Goal: Task Accomplishment & Management: Complete application form

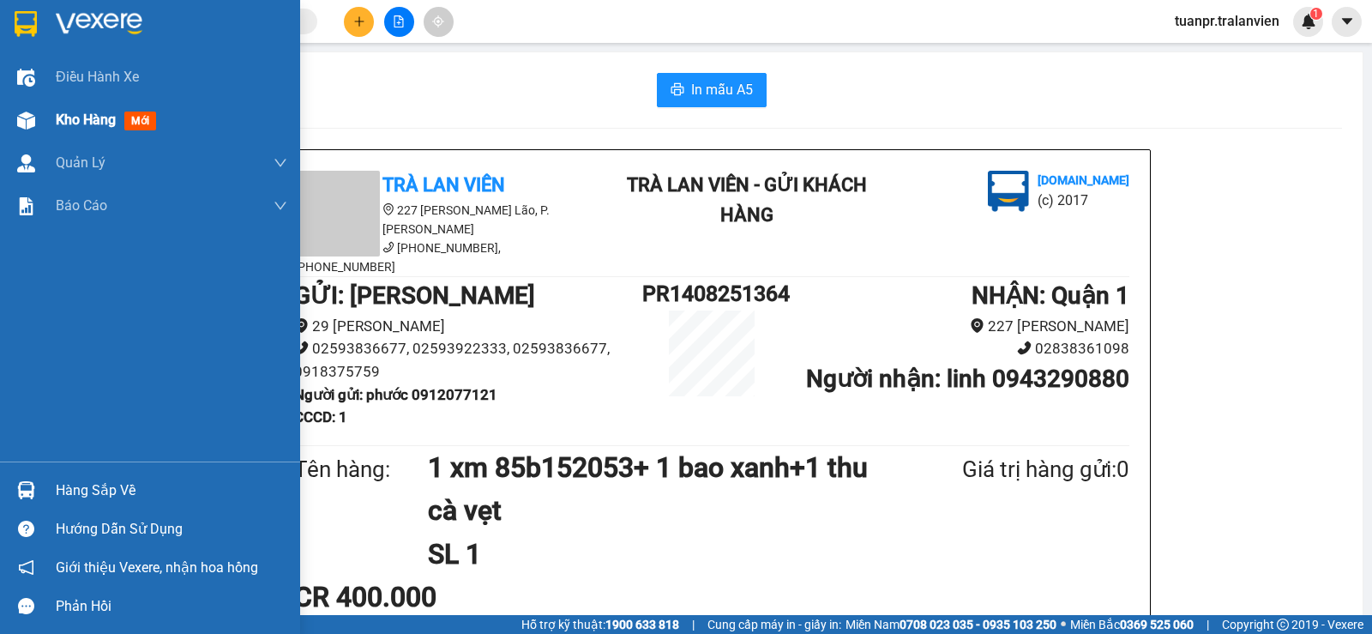
click at [83, 126] on span "Kho hàng" at bounding box center [86, 119] width 60 height 16
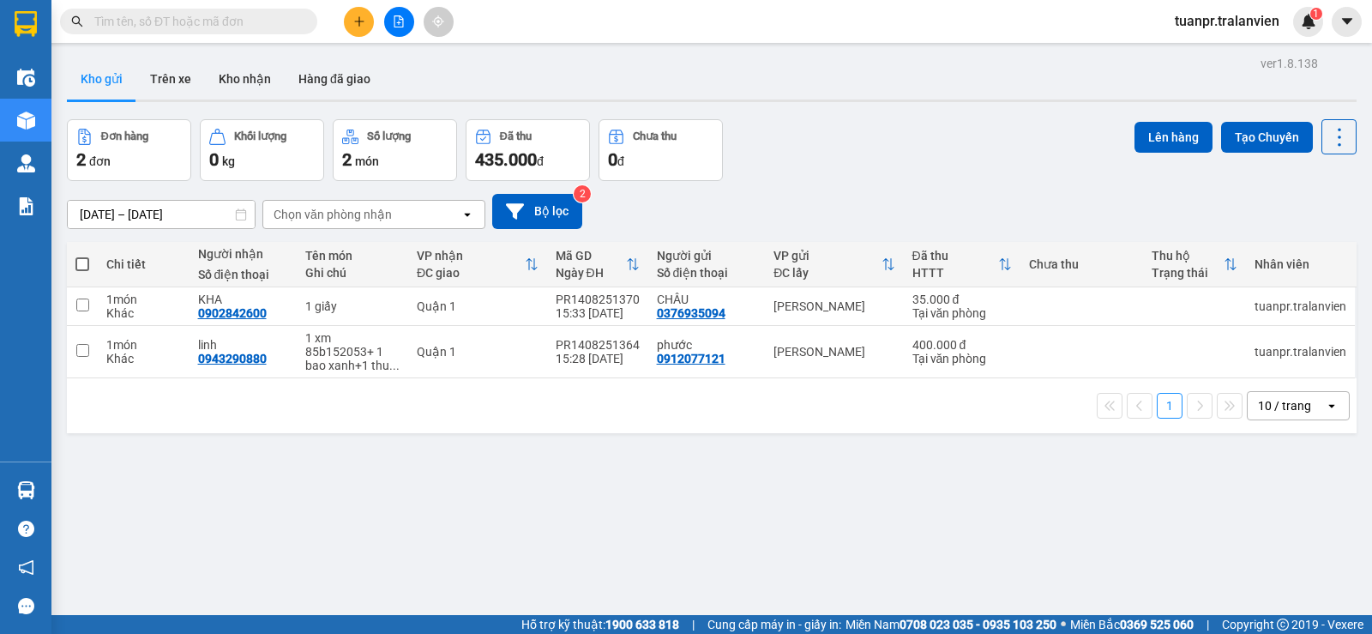
click at [967, 93] on div "Kho gửi Trên xe Kho nhận Hàng đã giao" at bounding box center [712, 80] width 1290 height 45
click at [361, 21] on icon "plus" at bounding box center [358, 21] width 9 height 1
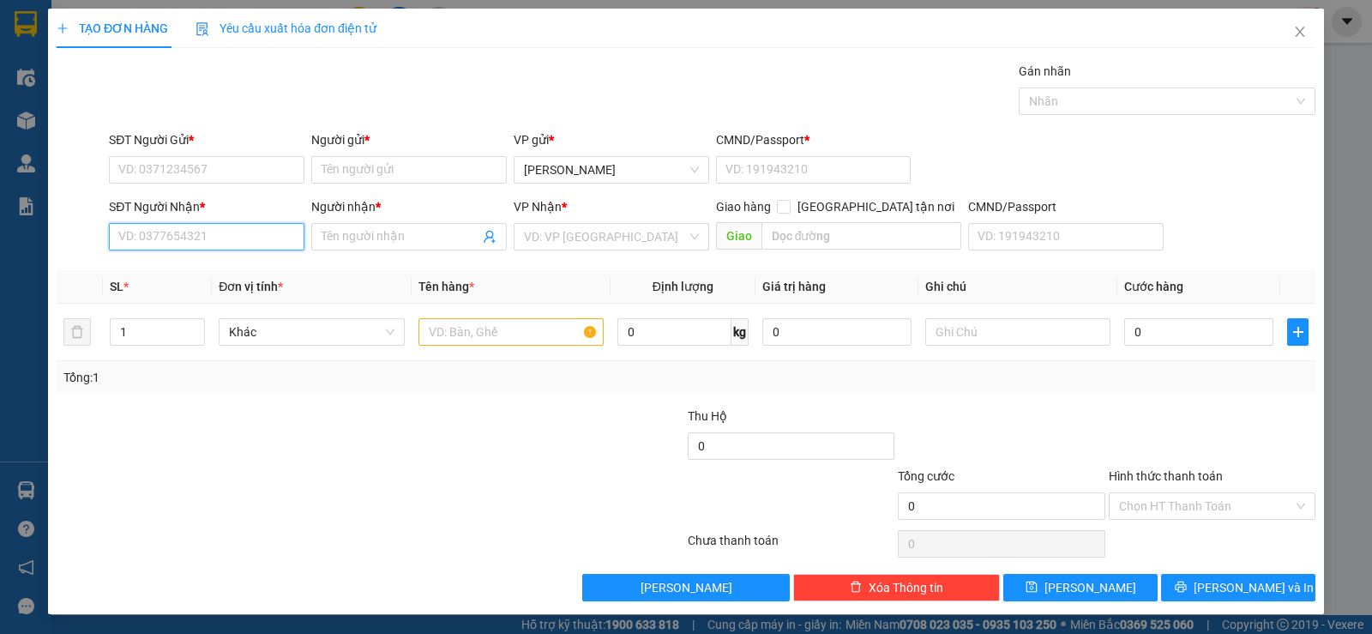
click at [229, 235] on input "SĐT Người Nhận *" at bounding box center [207, 236] width 196 height 27
type input "0937603827"
click at [246, 268] on div "0937603827 - PHÚC" at bounding box center [204, 271] width 173 height 19
type input "PHÚC"
type input "0937603827"
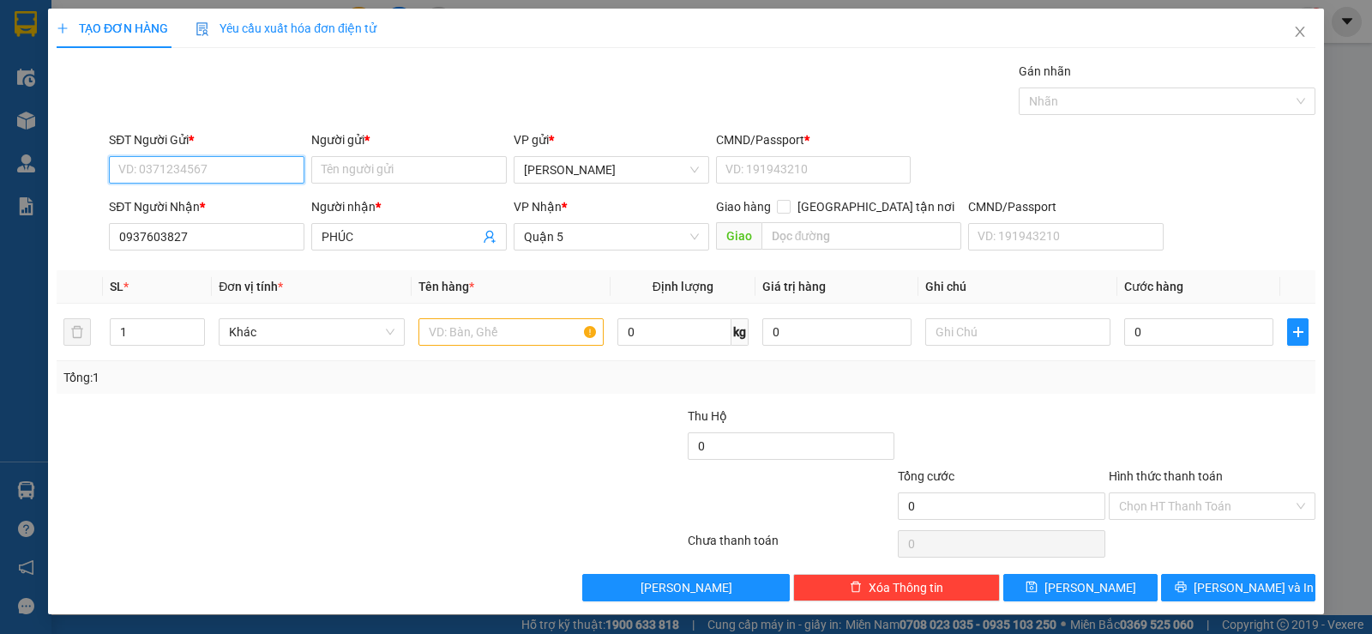
click at [206, 179] on input "SĐT Người Gửi *" at bounding box center [207, 169] width 196 height 27
click at [228, 169] on input "SĐT Người Gửi *" at bounding box center [207, 169] width 196 height 27
click at [495, 329] on input "text" at bounding box center [510, 331] width 185 height 27
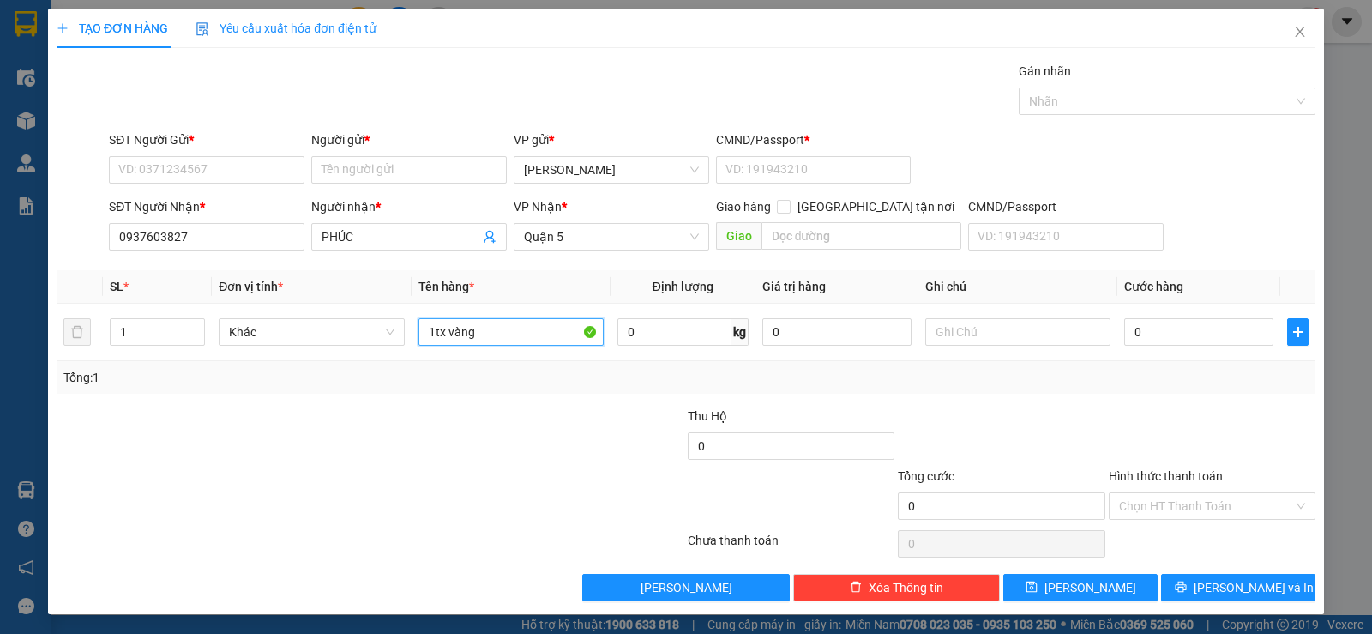
type input "1tx vàng"
drag, startPoint x: 205, startPoint y: 189, endPoint x: 229, endPoint y: 160, distance: 37.1
click at [207, 187] on div "SĐT Người Gửi * VD: 0371234567" at bounding box center [207, 160] width 196 height 60
click at [229, 160] on input "SĐT Người Gửi *" at bounding box center [207, 169] width 196 height 27
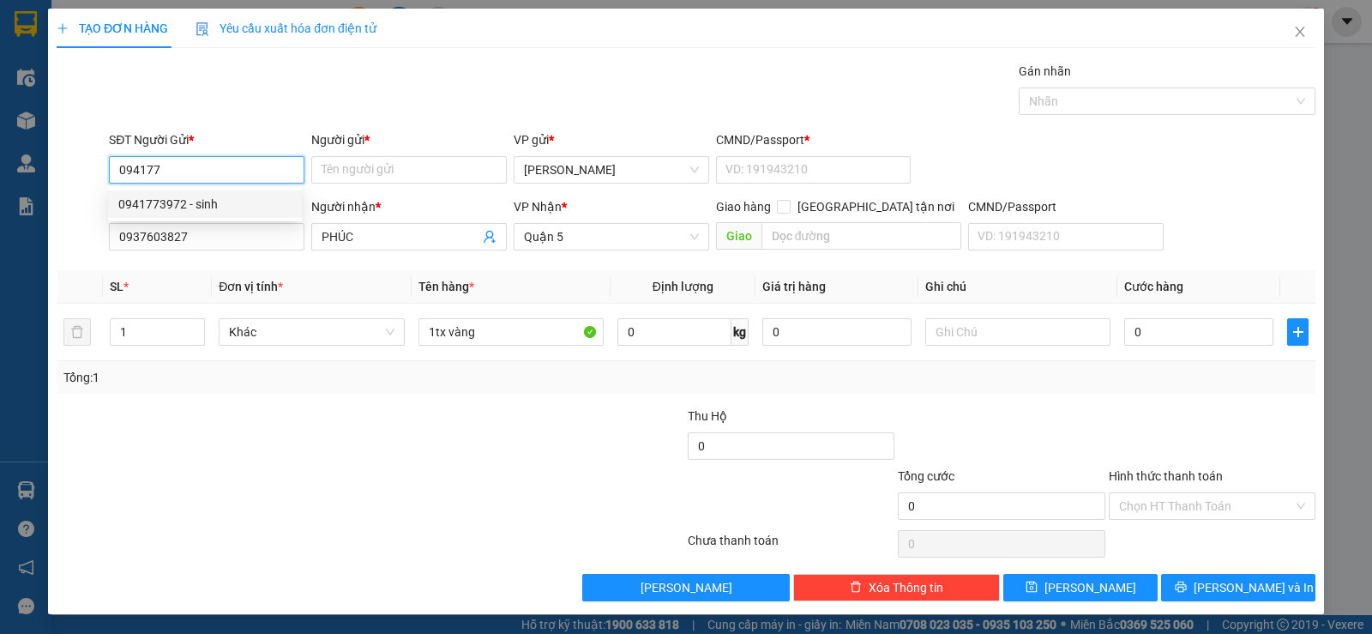
click at [197, 212] on div "0941773972 - sinh" at bounding box center [204, 204] width 173 height 19
type input "0941773972"
type input "sinh"
type input "058099001022"
type input "0941773972"
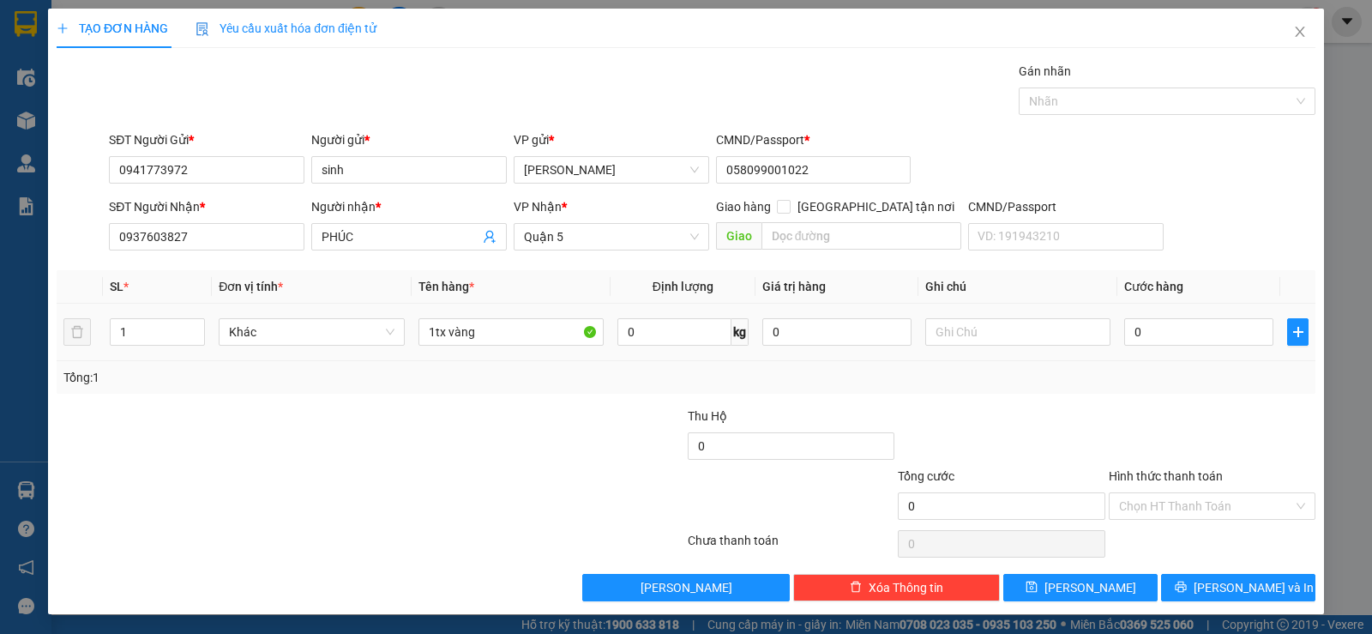
click at [526, 414] on div at bounding box center [581, 436] width 210 height 60
click at [1176, 346] on div "0" at bounding box center [1198, 332] width 149 height 34
click at [1174, 336] on input "0" at bounding box center [1198, 331] width 149 height 27
type input "3"
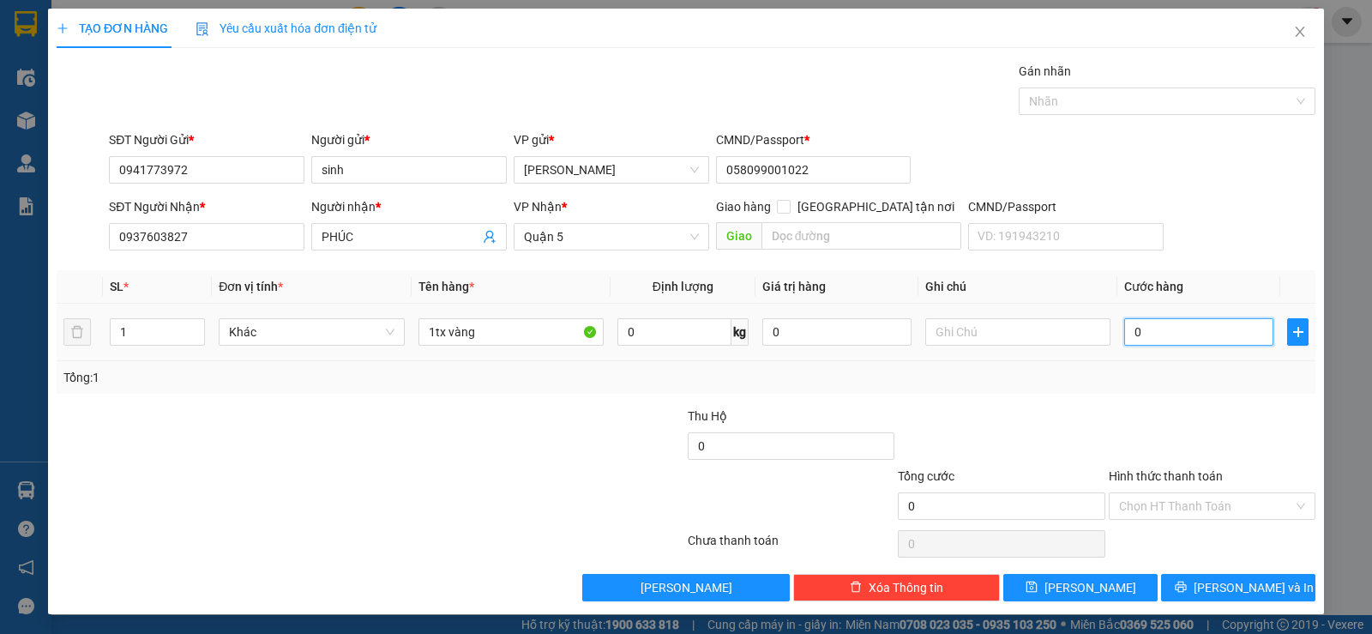
type input "3"
type input "30"
type input "30.000"
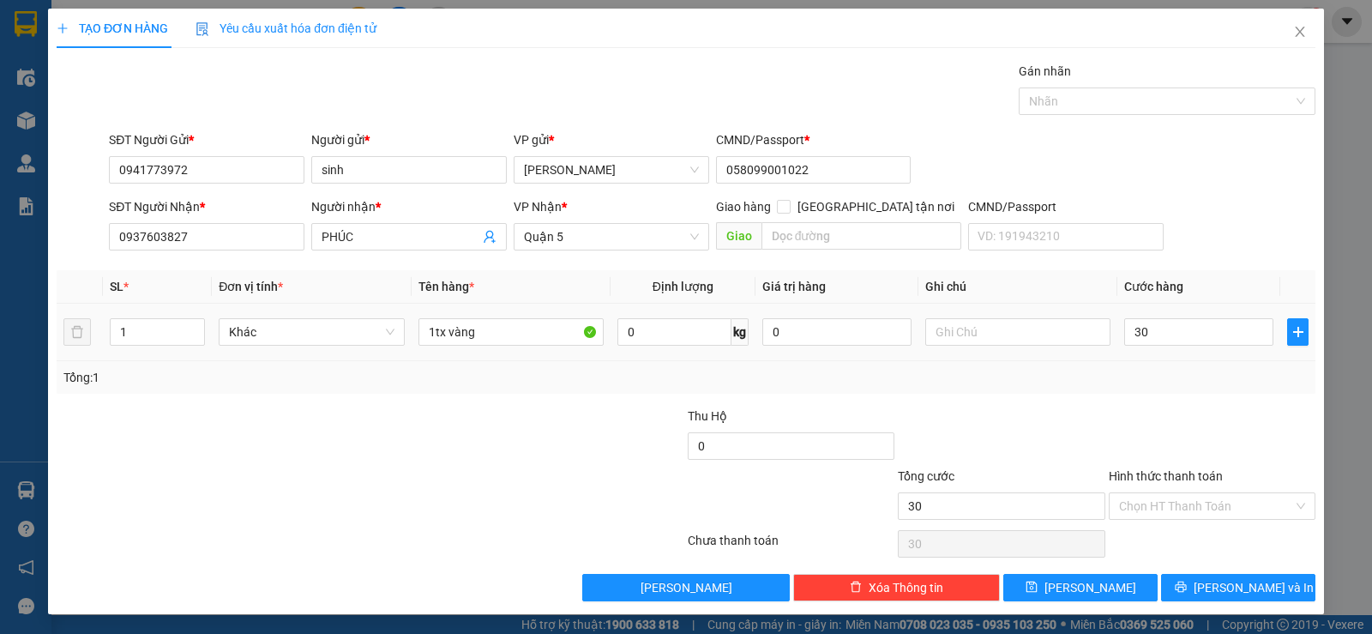
type input "30.000"
click at [983, 383] on div "Tổng: 1" at bounding box center [685, 377] width 1245 height 19
click at [1139, 476] on label "Hình thức thanh toán" at bounding box center [1166, 476] width 114 height 14
click at [1139, 493] on input "Hình thức thanh toán" at bounding box center [1206, 506] width 174 height 26
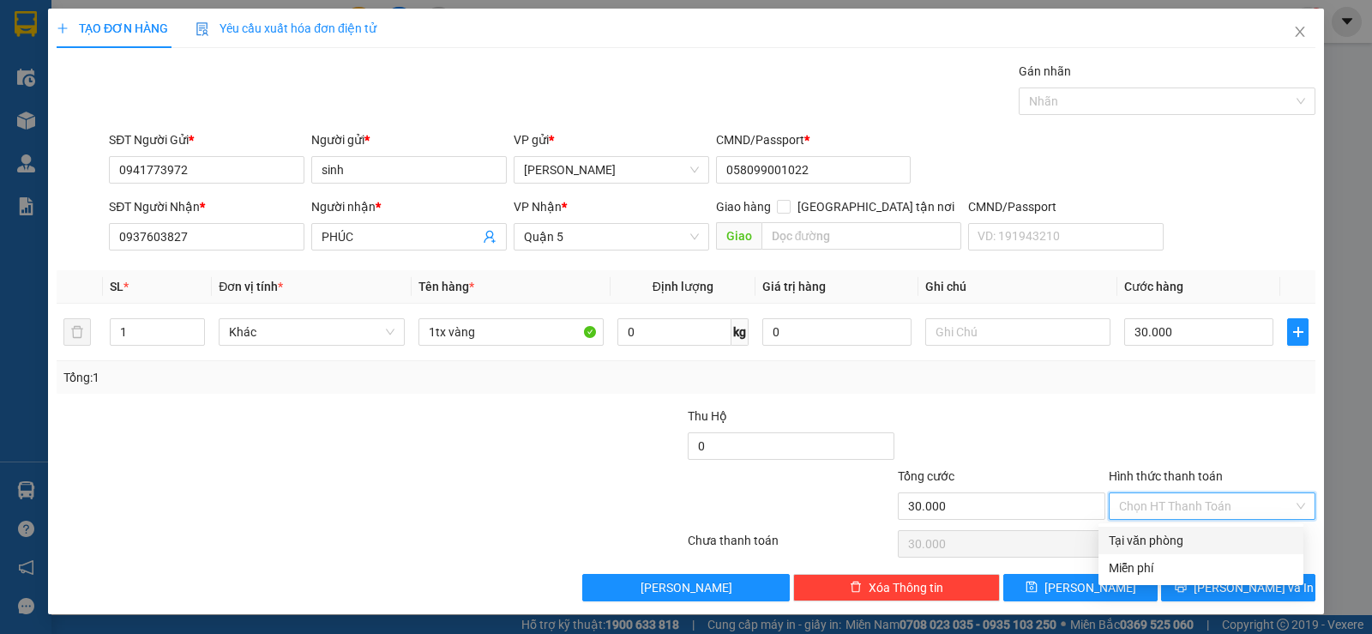
click at [1157, 500] on input "Hình thức thanh toán" at bounding box center [1206, 506] width 174 height 26
click at [1150, 533] on div "Tại văn phòng" at bounding box center [1201, 540] width 184 height 19
type input "0"
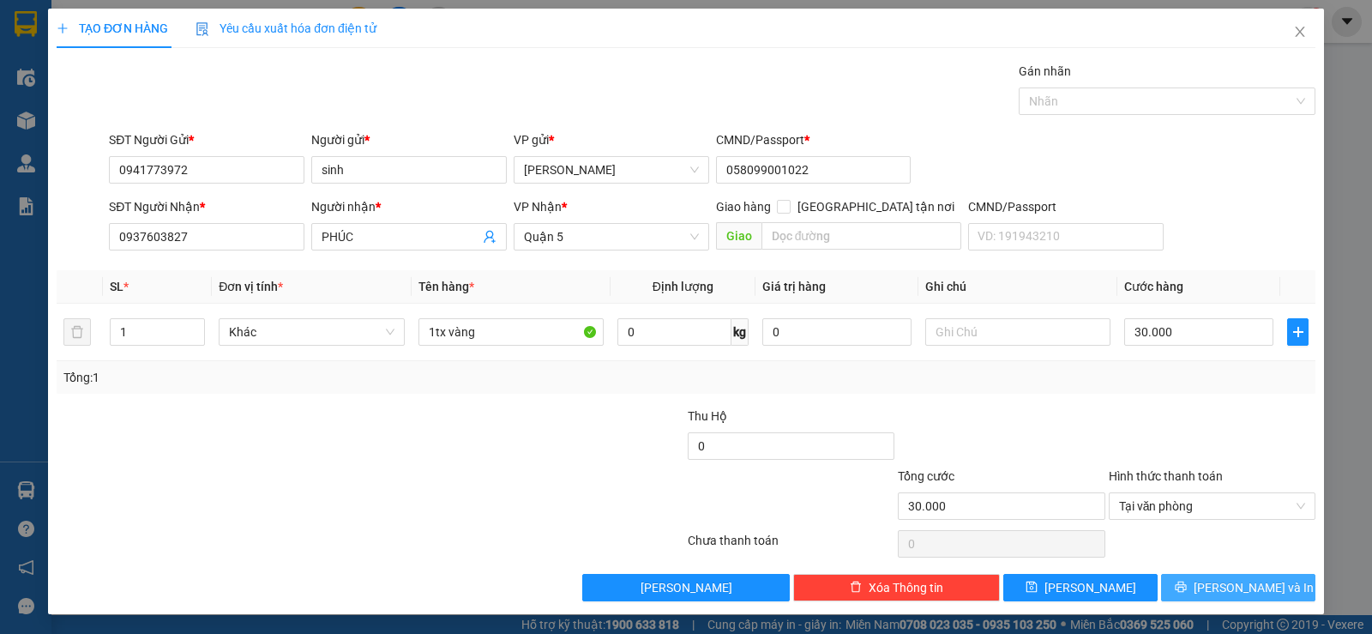
drag, startPoint x: 1225, startPoint y: 582, endPoint x: 1243, endPoint y: 587, distance: 19.6
click at [1224, 581] on span "[PERSON_NAME] và In" at bounding box center [1254, 587] width 120 height 19
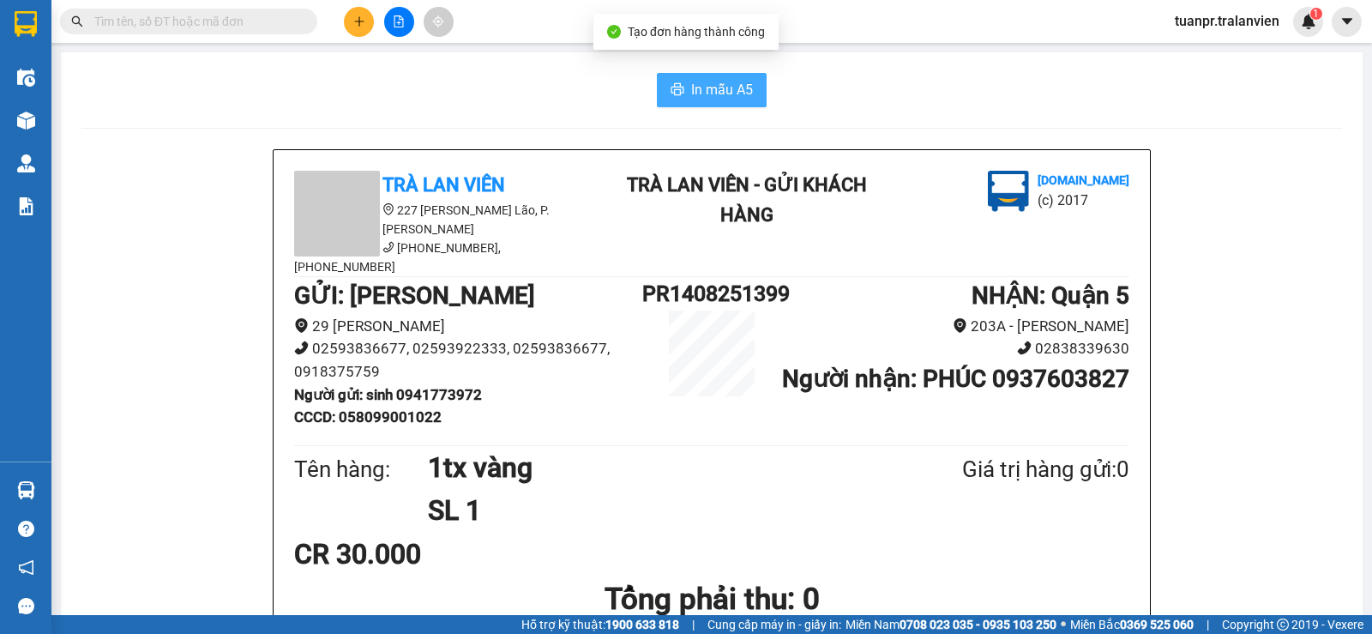
click at [726, 85] on span "In mẫu A5" at bounding box center [722, 89] width 62 height 21
click at [196, 27] on input "text" at bounding box center [195, 21] width 202 height 19
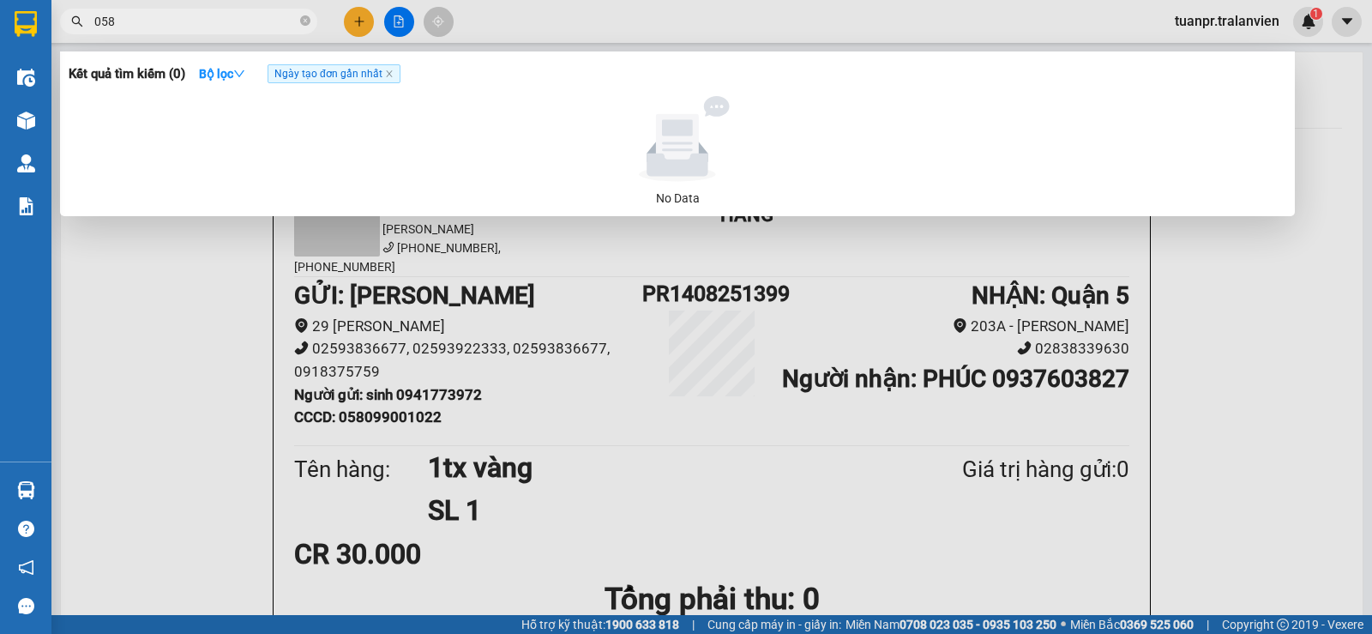
type input "0580"
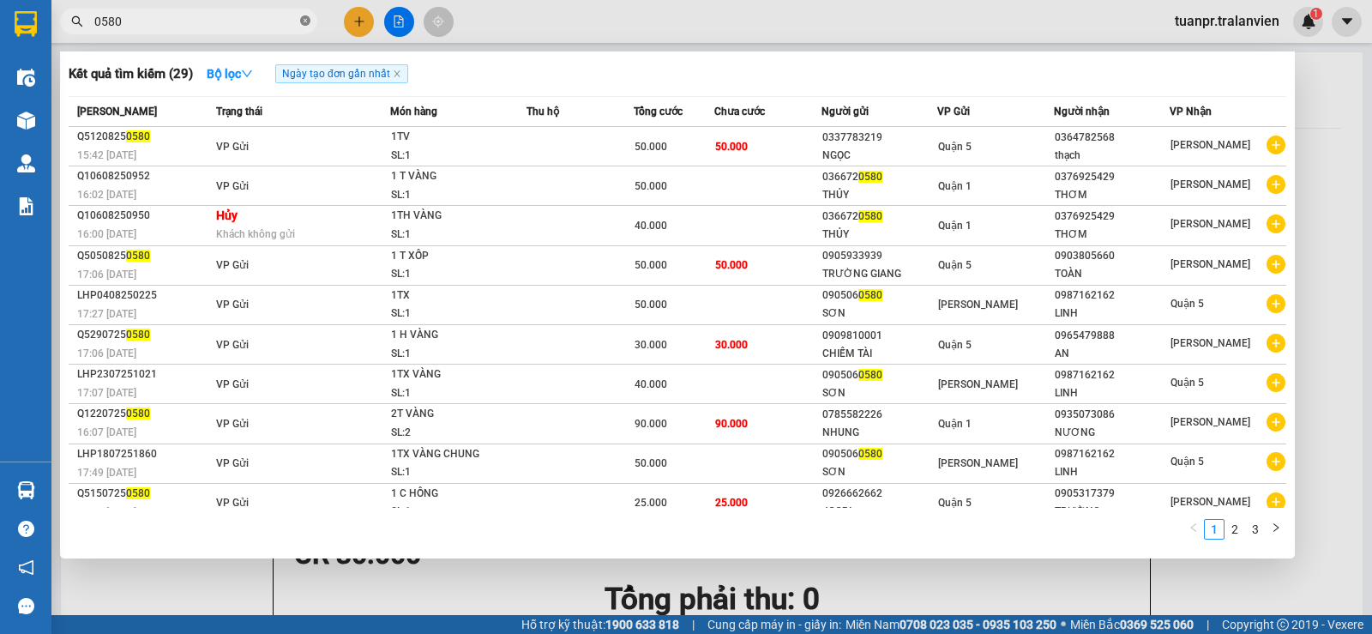
click at [301, 19] on icon "close-circle" at bounding box center [305, 20] width 10 height 10
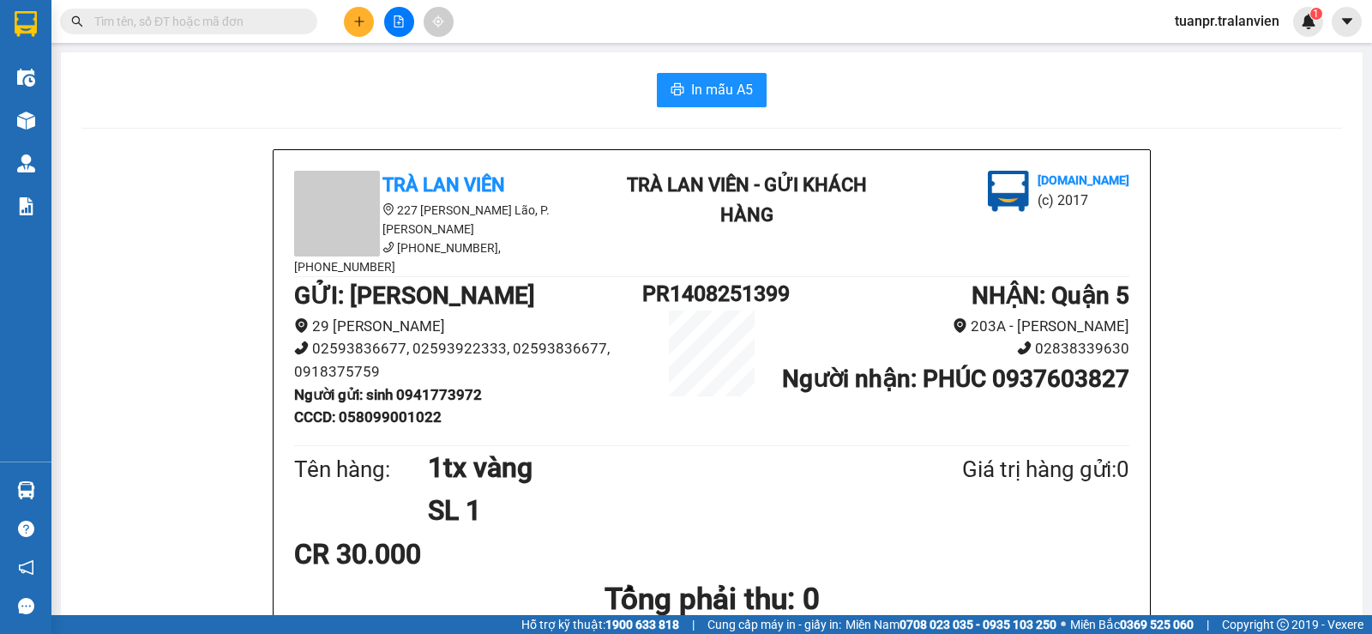
click at [579, 23] on div "Kết quả tìm kiếm ( 29 ) Bộ lọc Ngày tạo đơn gần nhất Mã ĐH Trạng thái Món hàng …" at bounding box center [686, 21] width 1372 height 43
click at [233, 11] on span at bounding box center [188, 22] width 257 height 26
click at [233, 27] on input "text" at bounding box center [195, 21] width 202 height 19
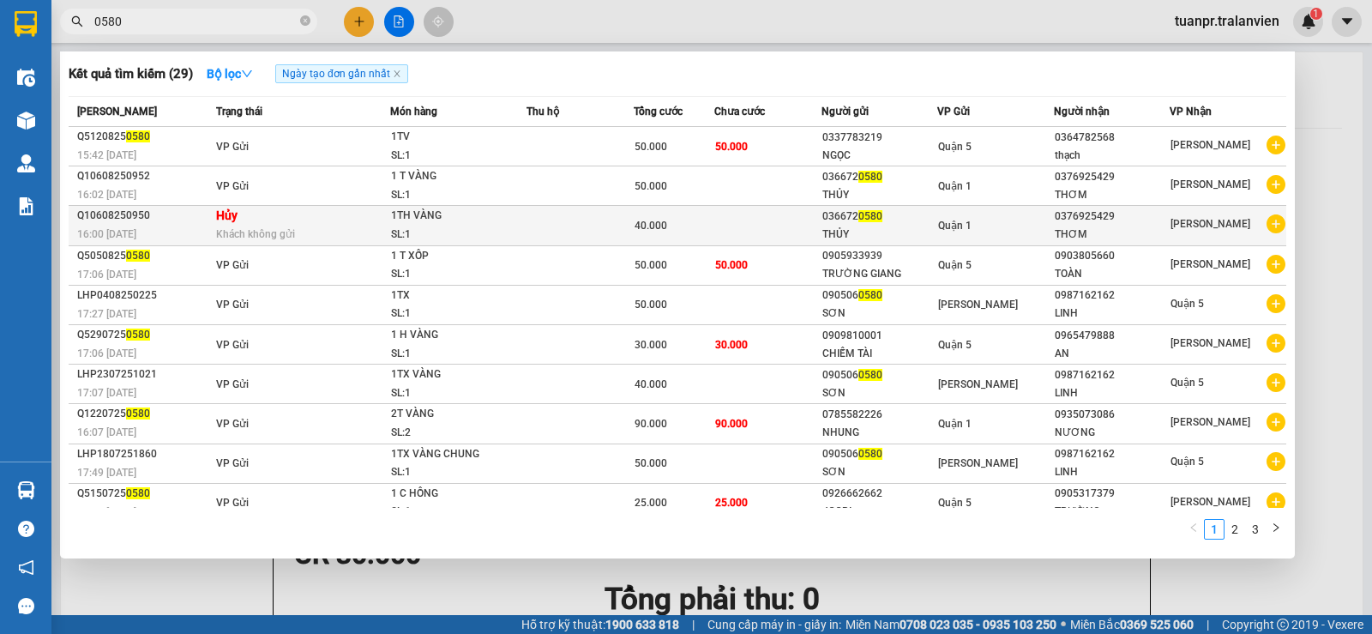
scroll to position [15, 0]
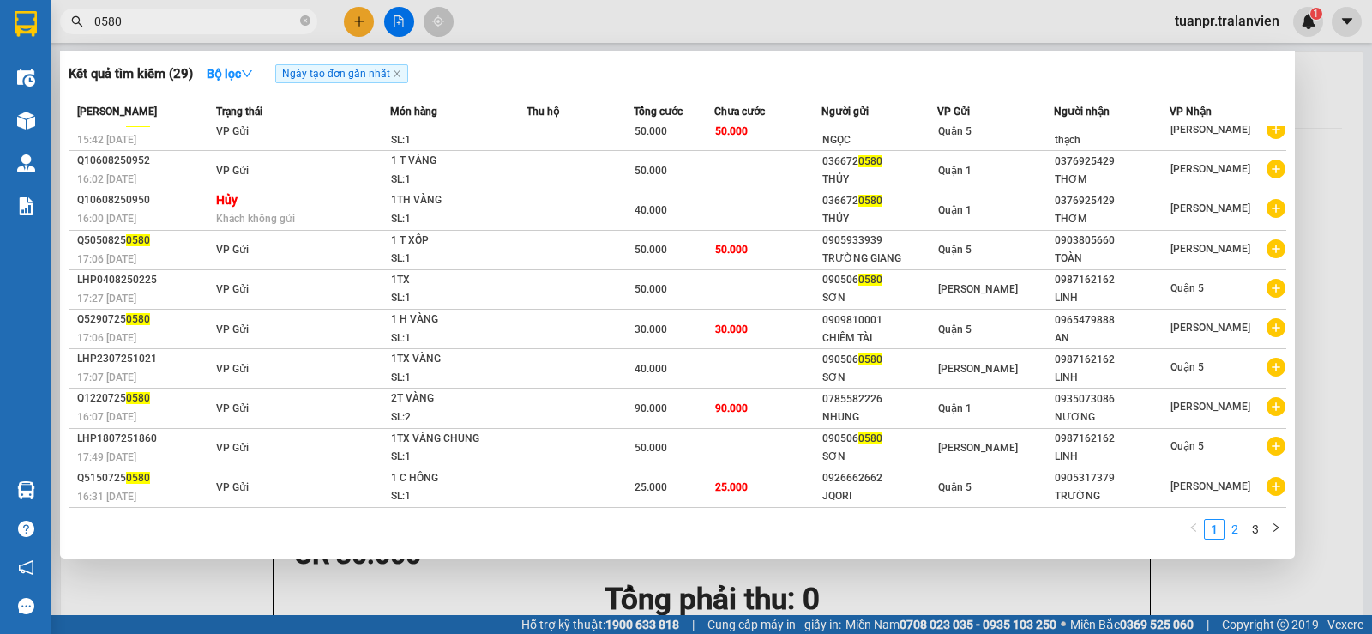
click at [1234, 533] on link "2" at bounding box center [1234, 529] width 19 height 19
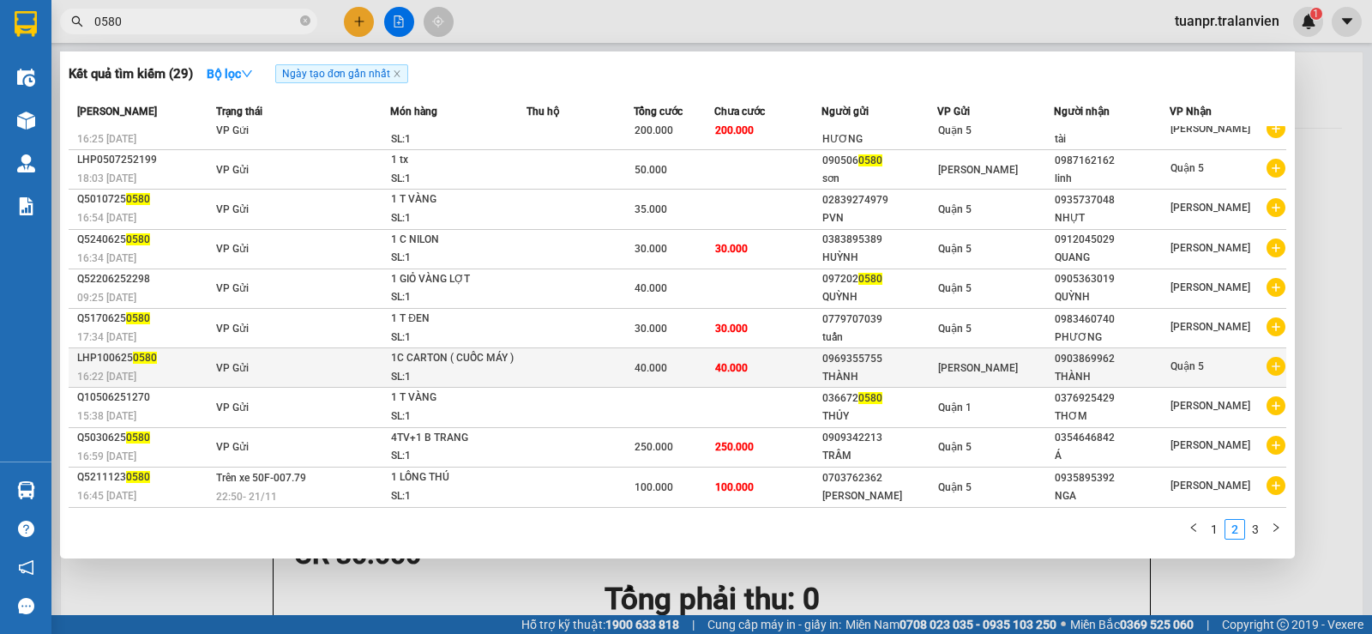
scroll to position [0, 0]
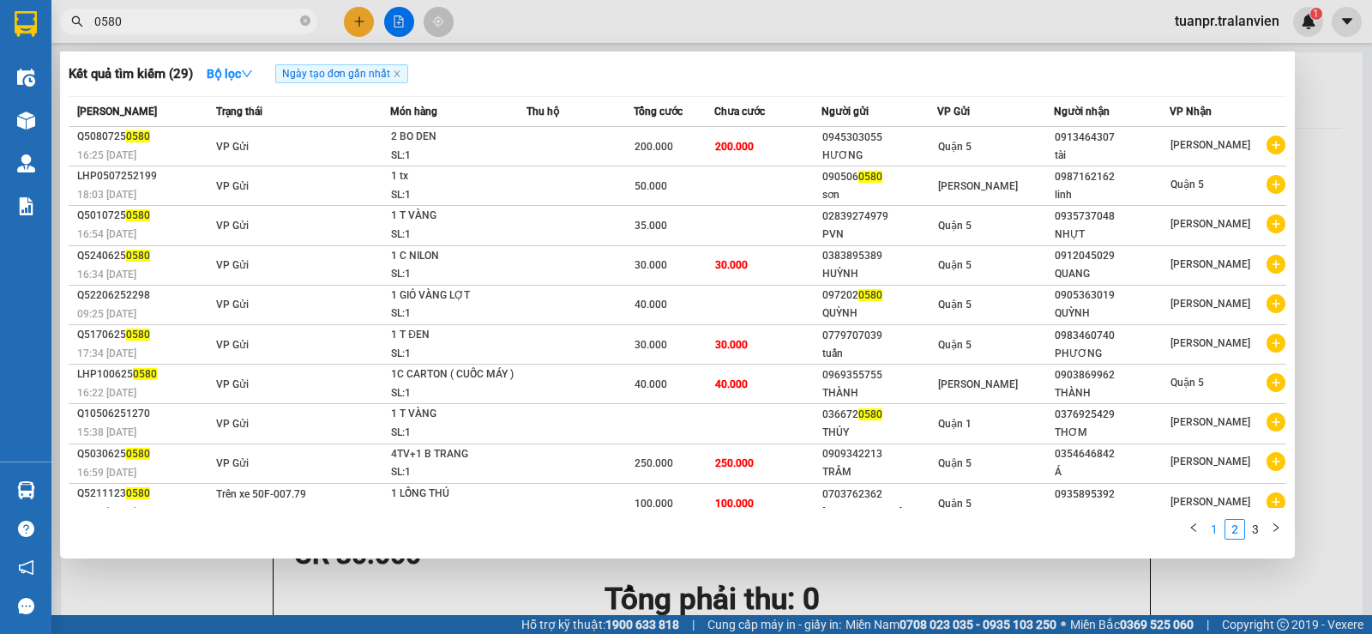
click at [1213, 532] on link "1" at bounding box center [1214, 529] width 19 height 19
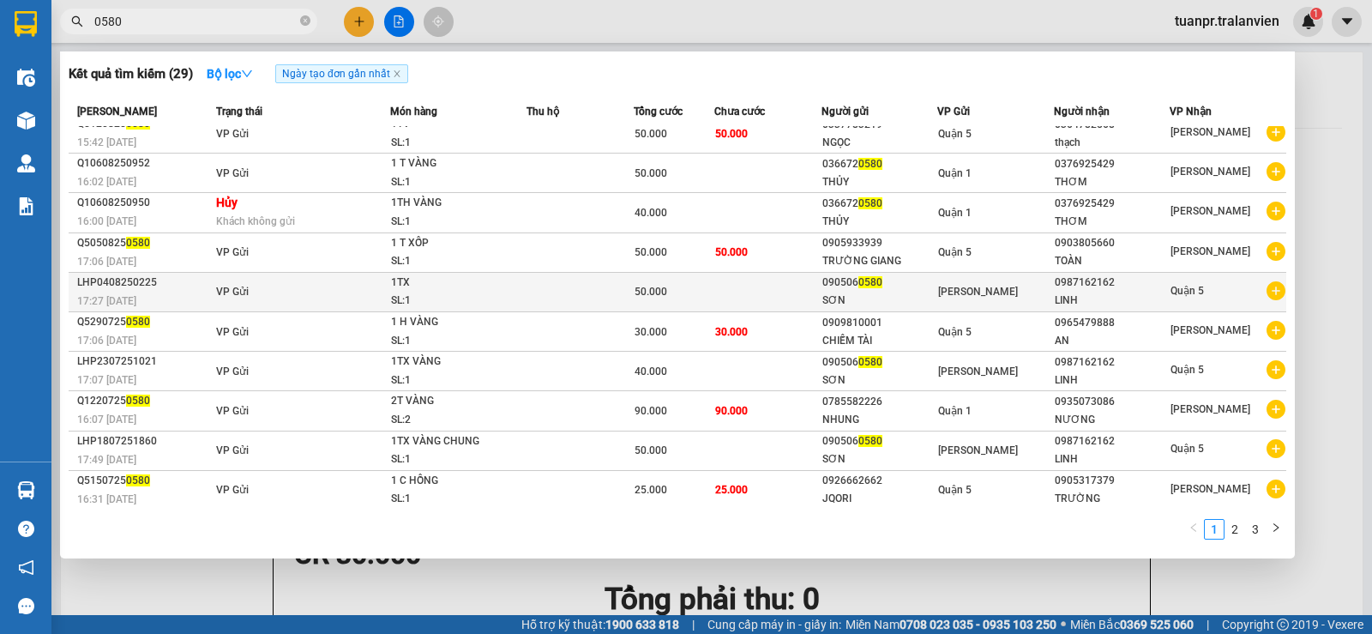
scroll to position [15, 0]
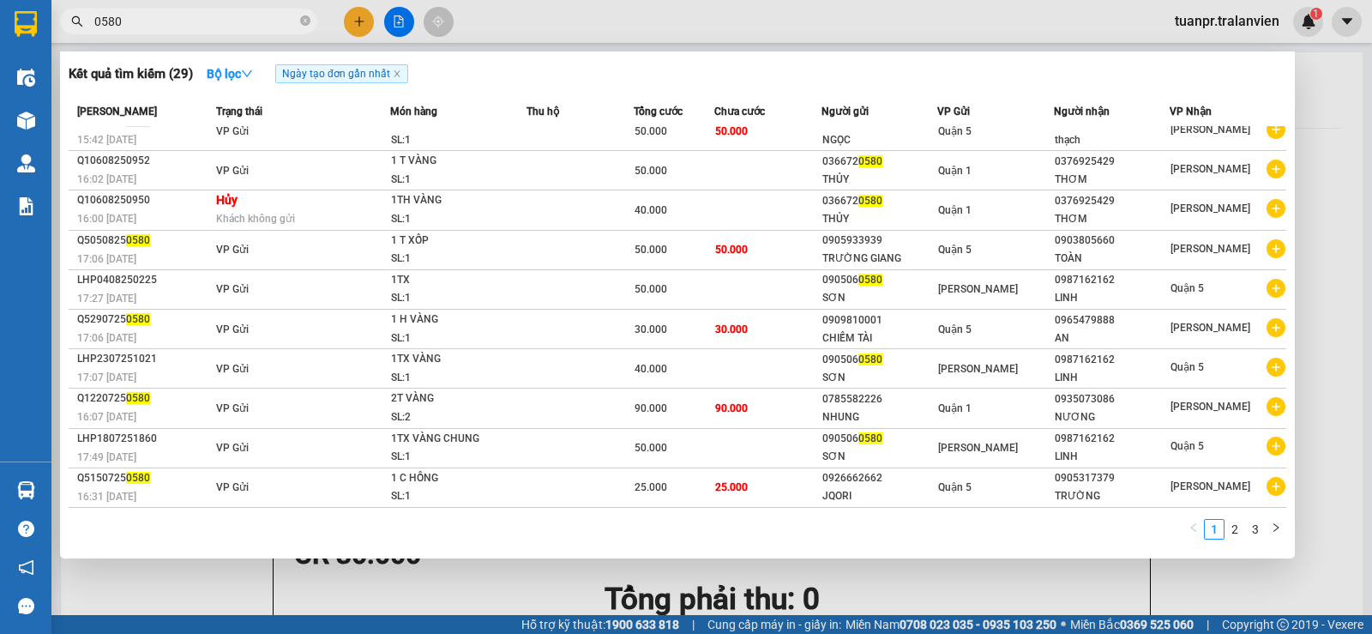
click at [237, 22] on input "0580" at bounding box center [195, 21] width 202 height 19
click at [234, 20] on input "0580" at bounding box center [195, 21] width 202 height 19
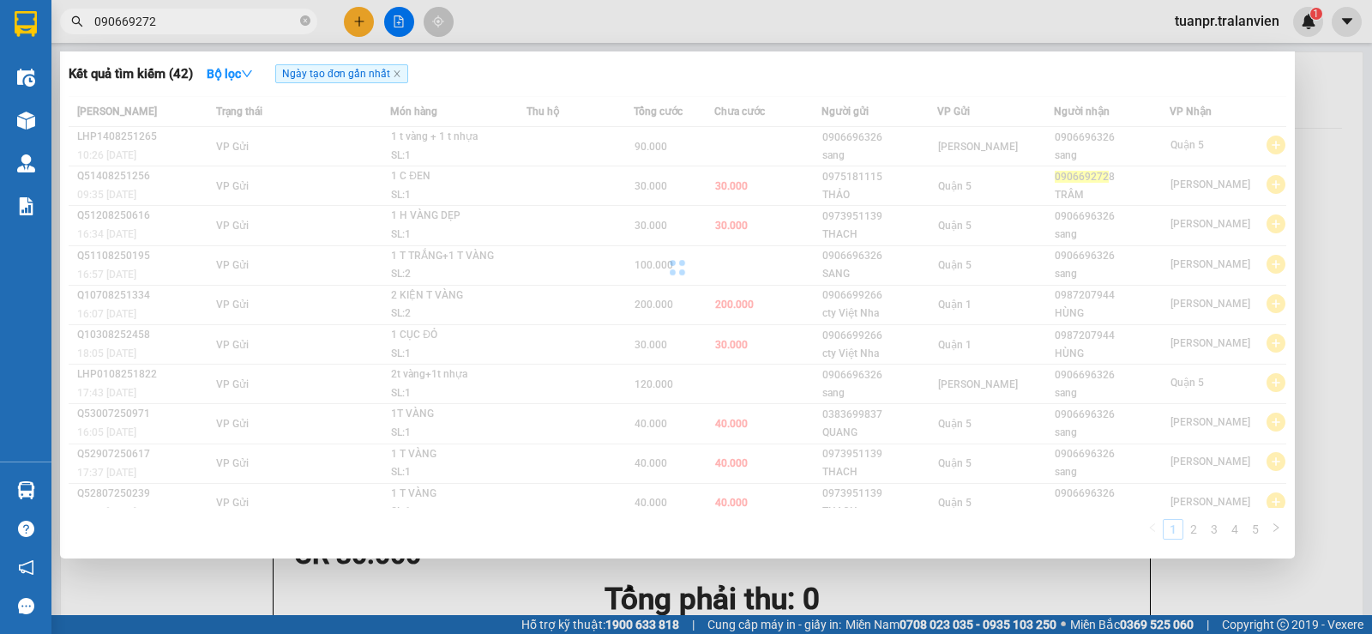
type input "0906692728"
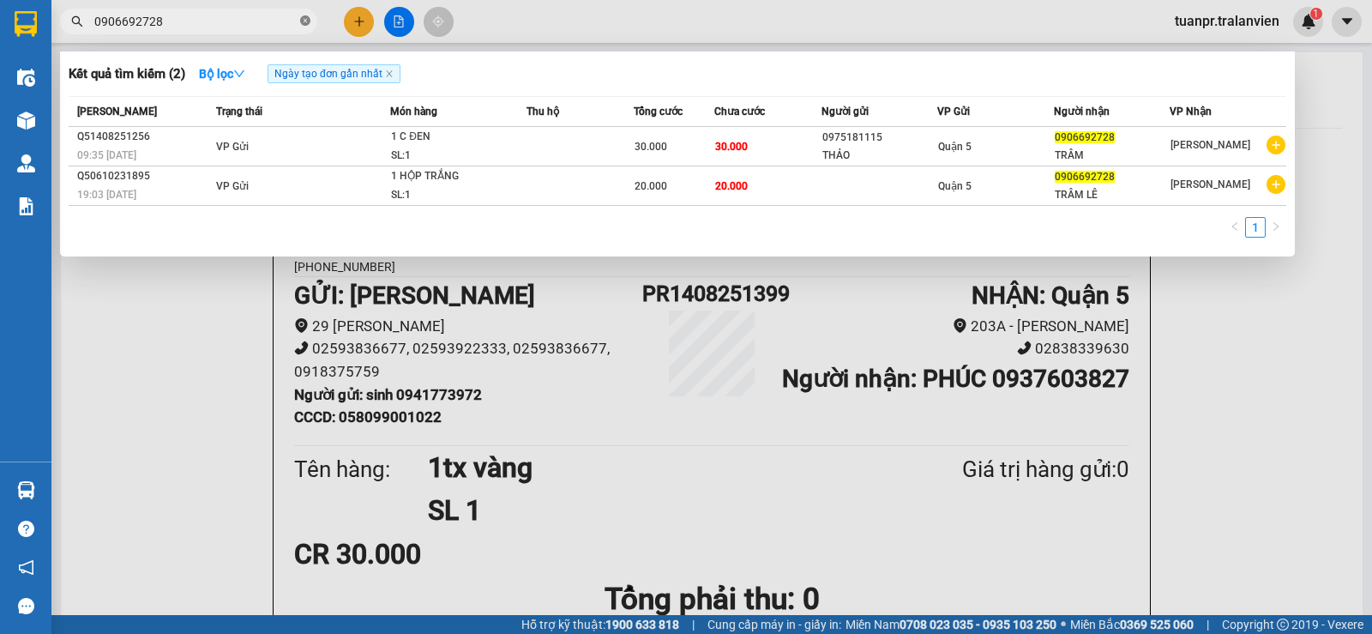
click at [309, 23] on icon "close-circle" at bounding box center [305, 20] width 10 height 10
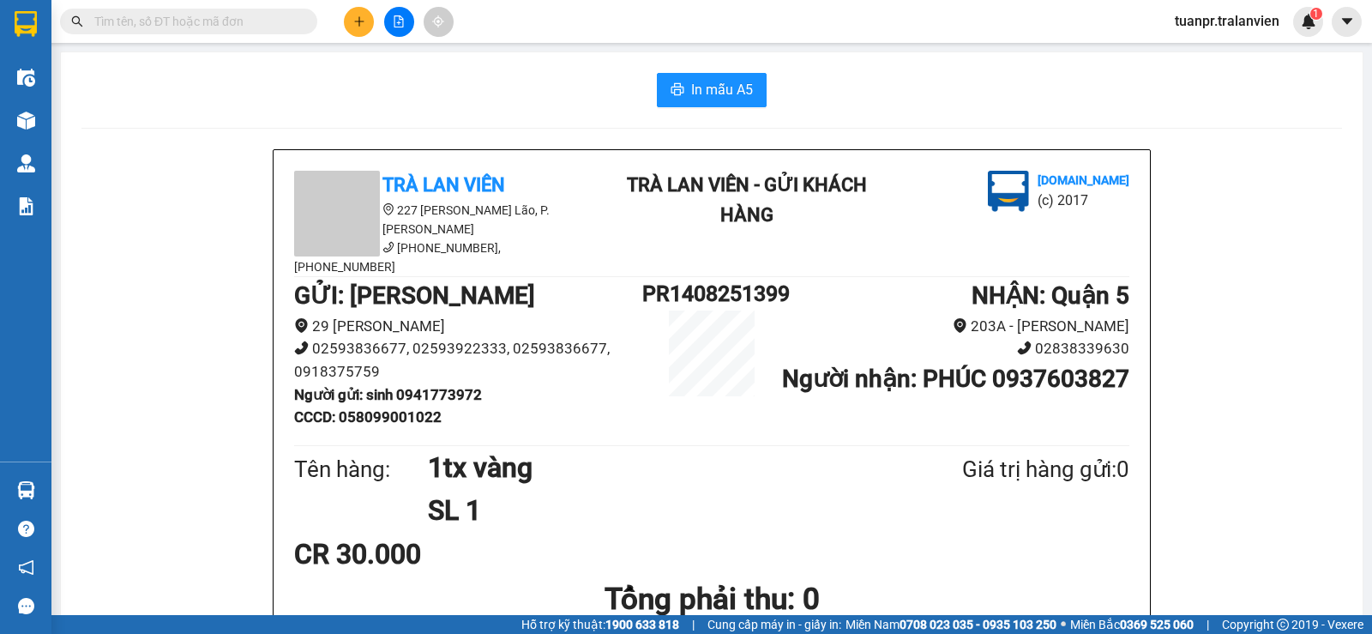
click at [478, 22] on div "Kết quả tìm kiếm ( 2 ) Bộ lọc Ngày tạo đơn gần nhất Mã ĐH Trạng thái Món hàng T…" at bounding box center [686, 21] width 1372 height 43
click at [222, 23] on input "text" at bounding box center [195, 21] width 202 height 19
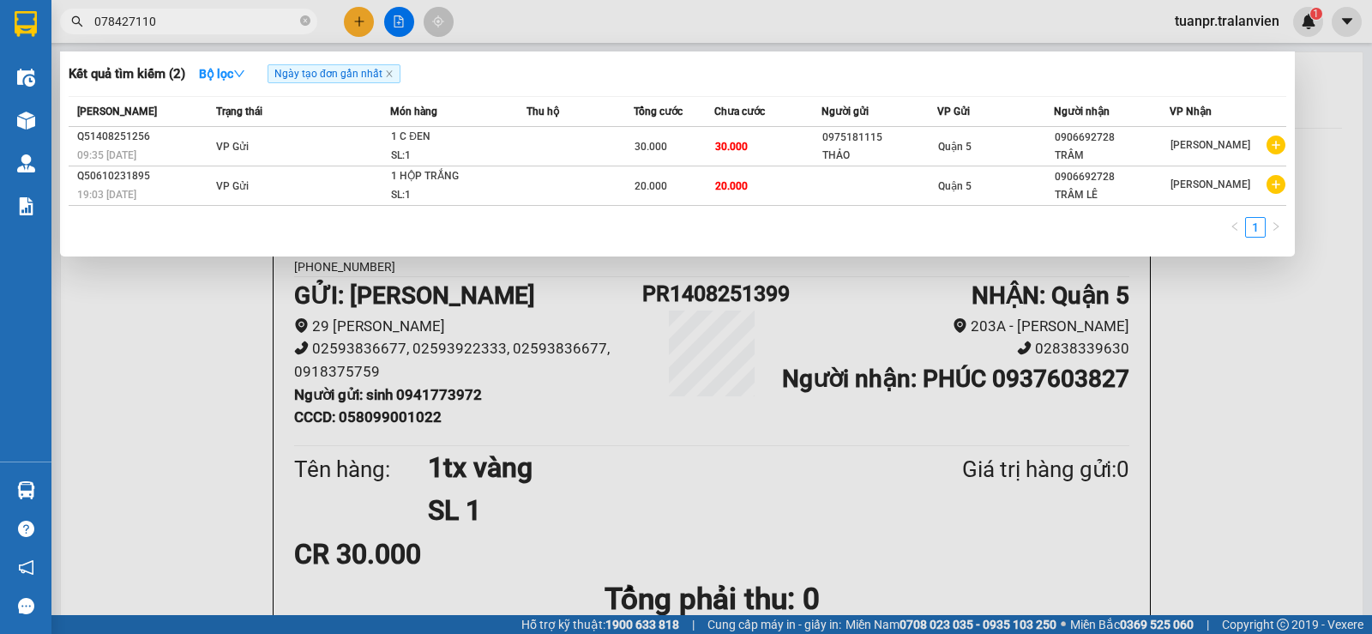
type input "0784271103"
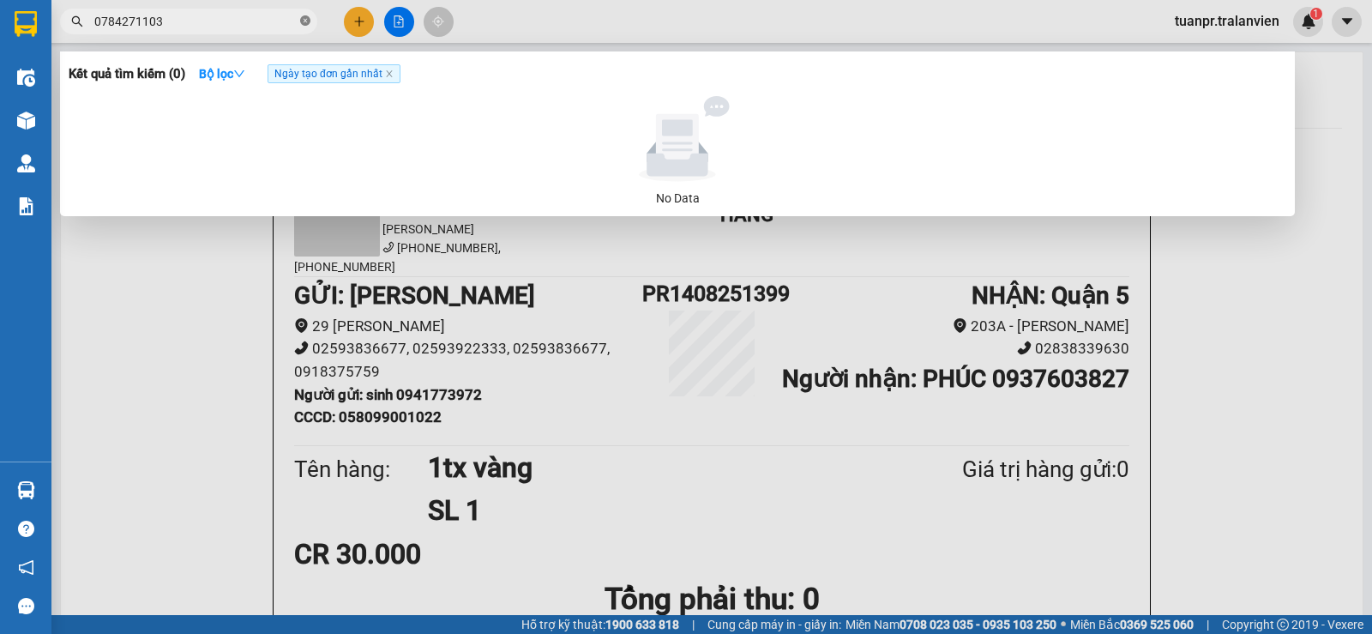
click at [306, 20] on icon "close-circle" at bounding box center [305, 20] width 10 height 10
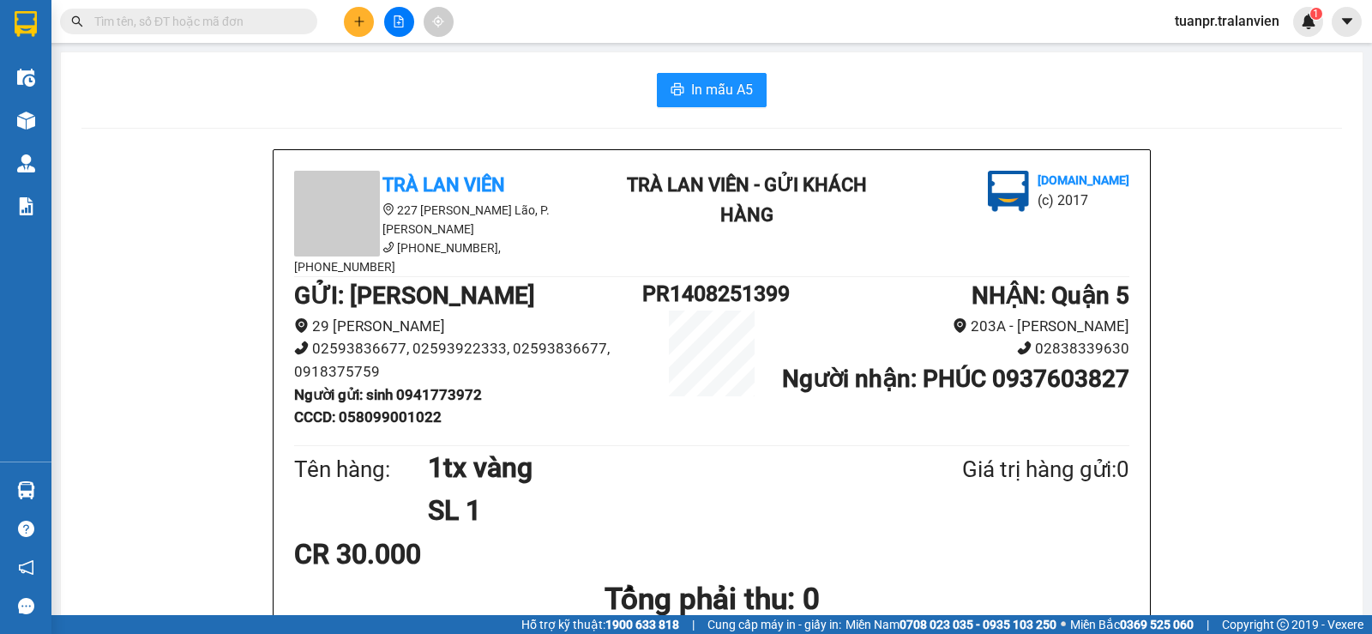
click at [242, 11] on span at bounding box center [188, 22] width 257 height 26
click at [239, 27] on input "text" at bounding box center [195, 21] width 202 height 19
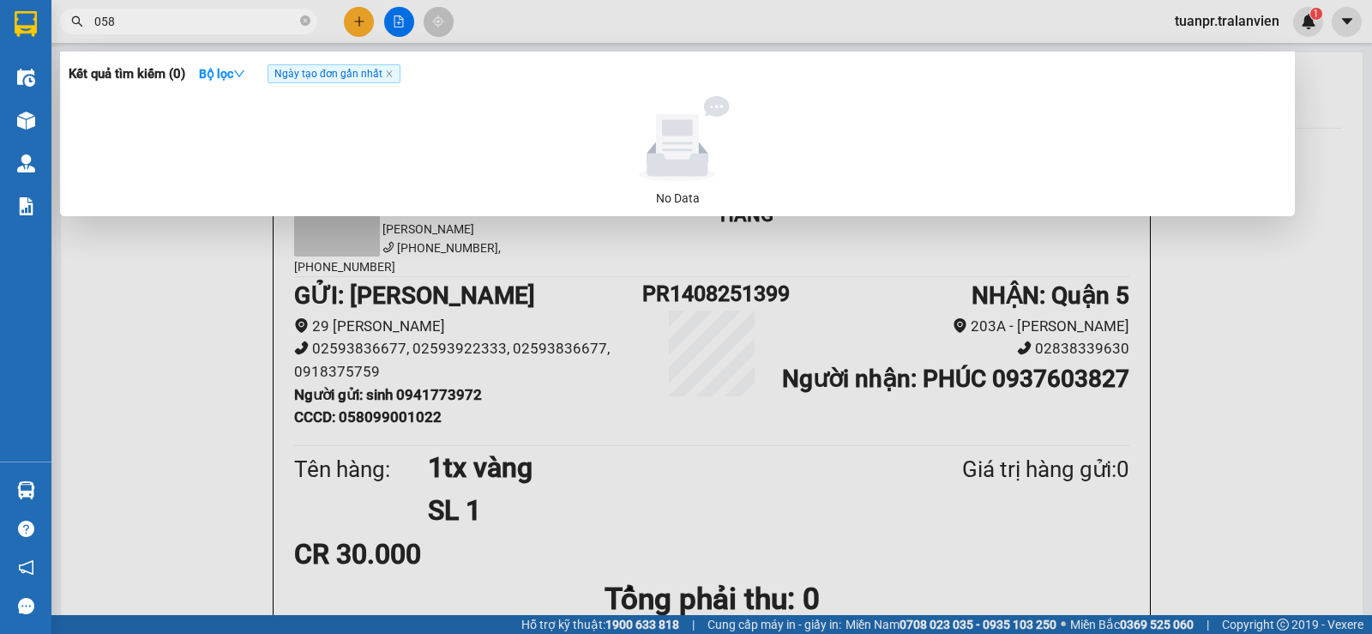
type input "0580"
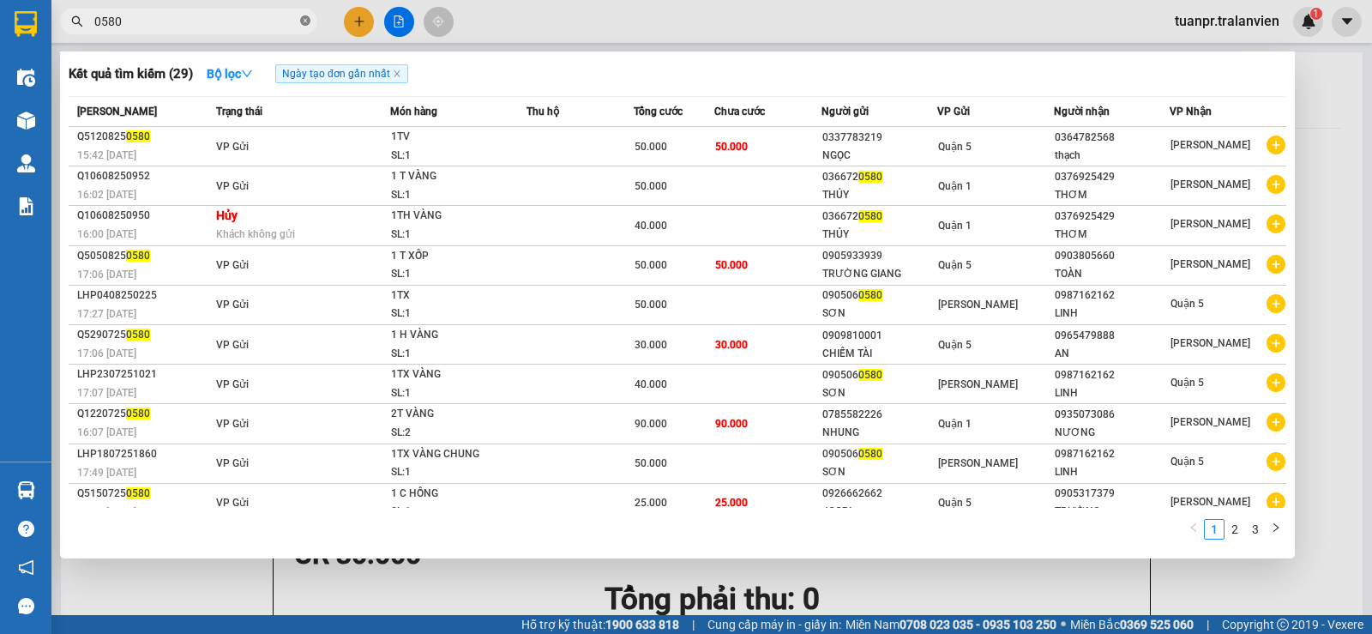
click at [307, 21] on icon "close-circle" at bounding box center [305, 20] width 10 height 10
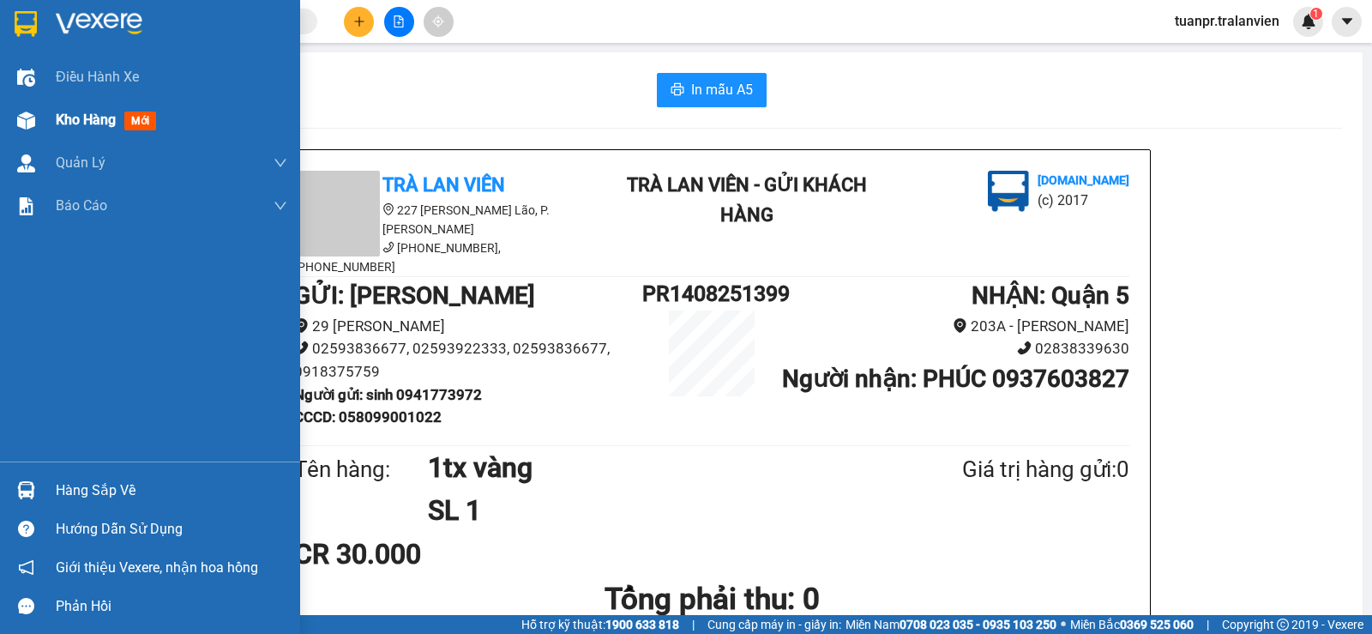
click at [104, 113] on span "Kho hàng" at bounding box center [86, 119] width 60 height 16
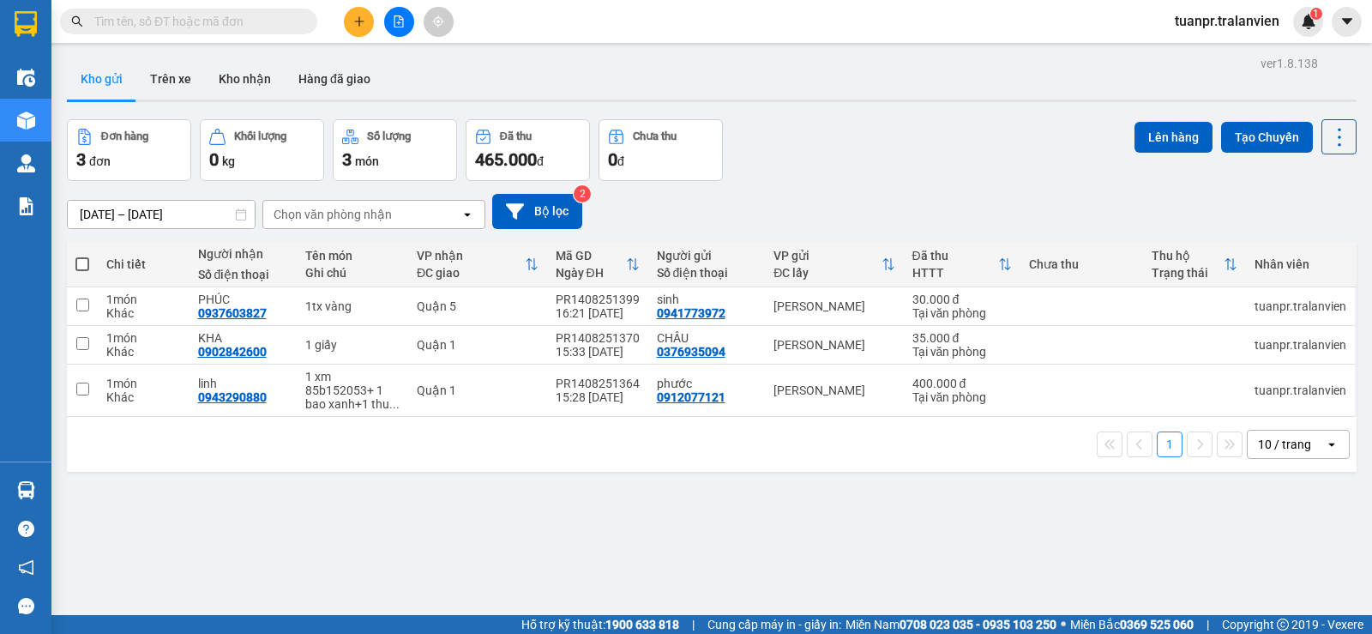
click at [363, 17] on icon "plus" at bounding box center [359, 21] width 12 height 12
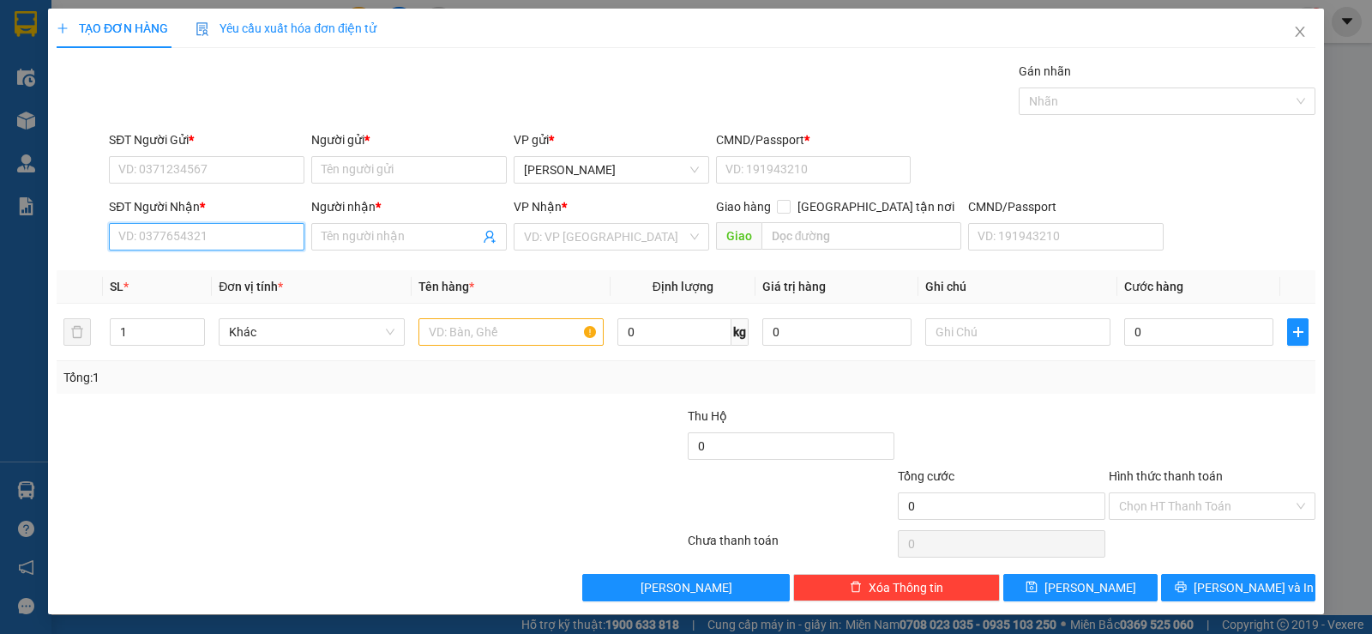
click at [196, 228] on input "SĐT Người Nhận *" at bounding box center [207, 236] width 196 height 27
click at [187, 281] on div "0938609719 - TÚ TRANG" at bounding box center [205, 270] width 194 height 27
type input "0938609719"
type input "TÚ TRANG"
type input "058096006325"
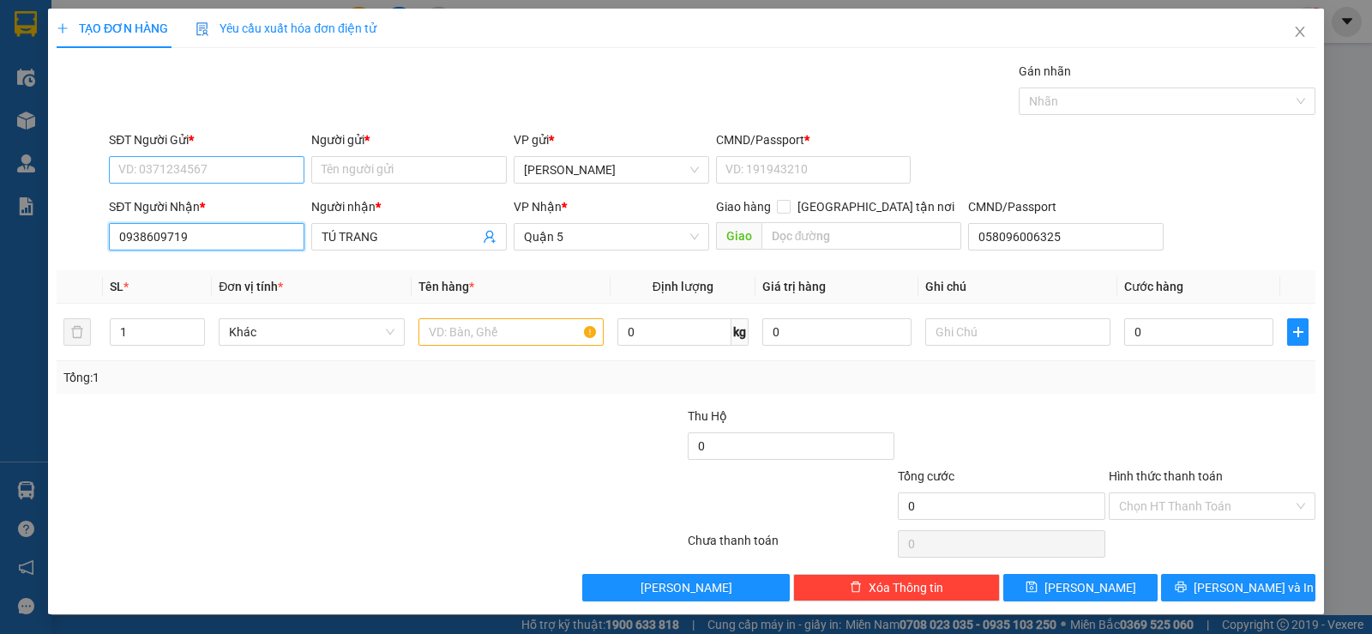
type input "0938609719"
click at [205, 157] on input "SĐT Người Gửi *" at bounding box center [207, 169] width 196 height 27
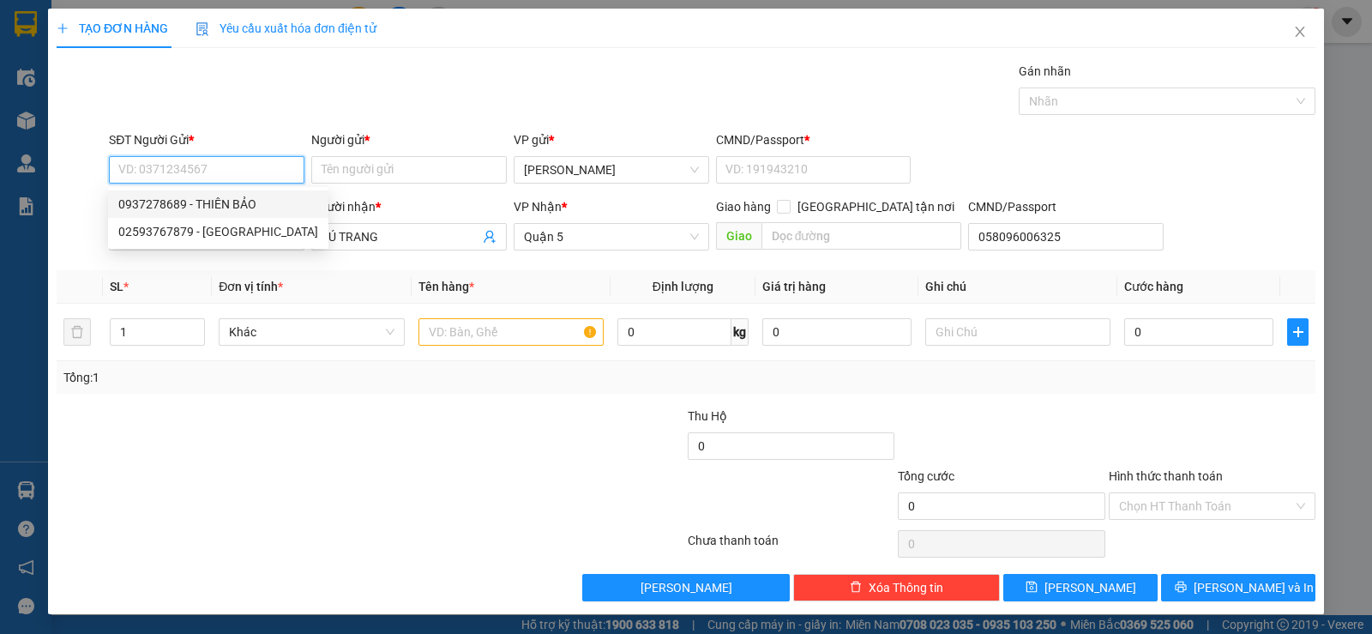
click at [213, 198] on div "0937278689 - THIÊN BẢO" at bounding box center [218, 204] width 200 height 19
type input "0937278689"
type input "THIÊN BẢO"
type input "058064004349"
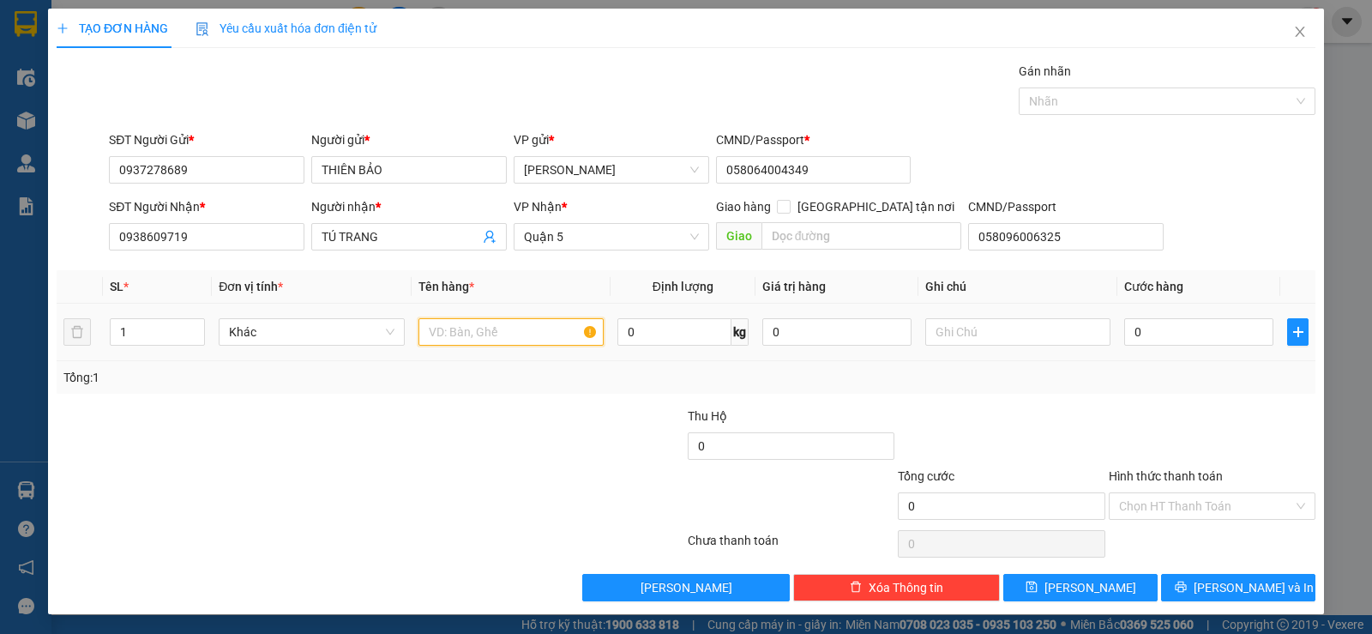
click at [471, 334] on input "text" at bounding box center [510, 331] width 185 height 27
type input "1h vàng"
click at [1162, 304] on td "0" at bounding box center [1198, 332] width 163 height 57
click at [1167, 331] on input "0" at bounding box center [1198, 331] width 149 height 27
type input "2"
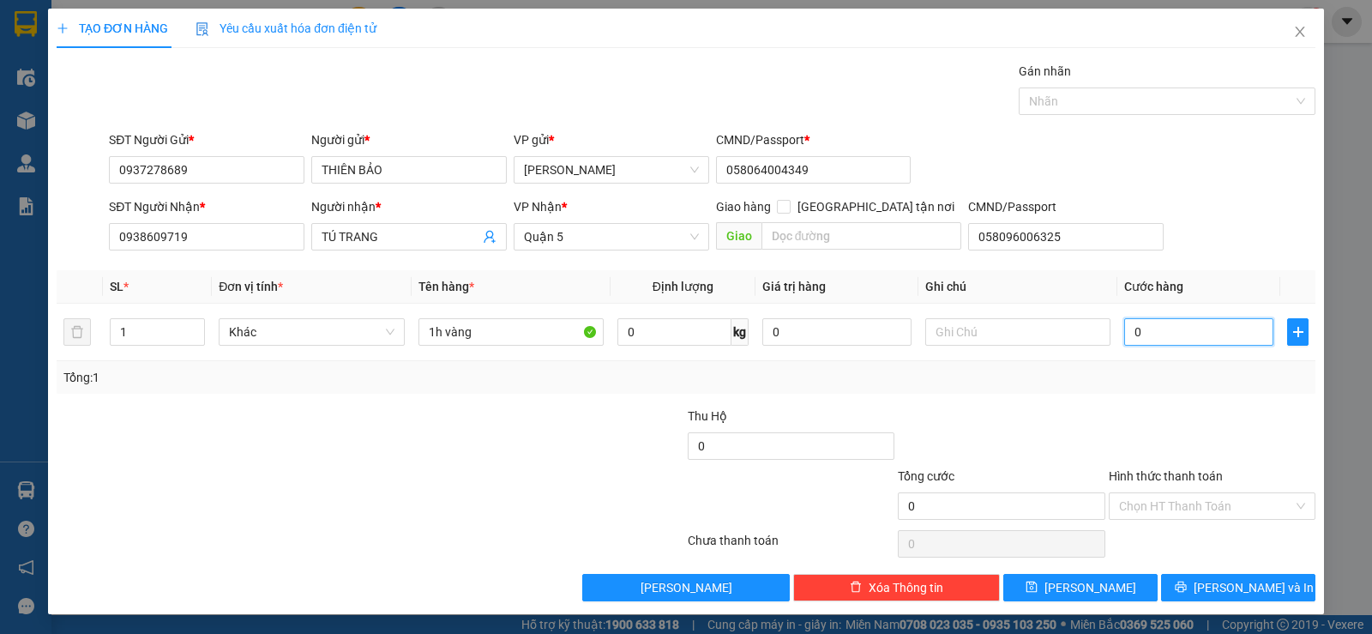
type input "2"
type input "20"
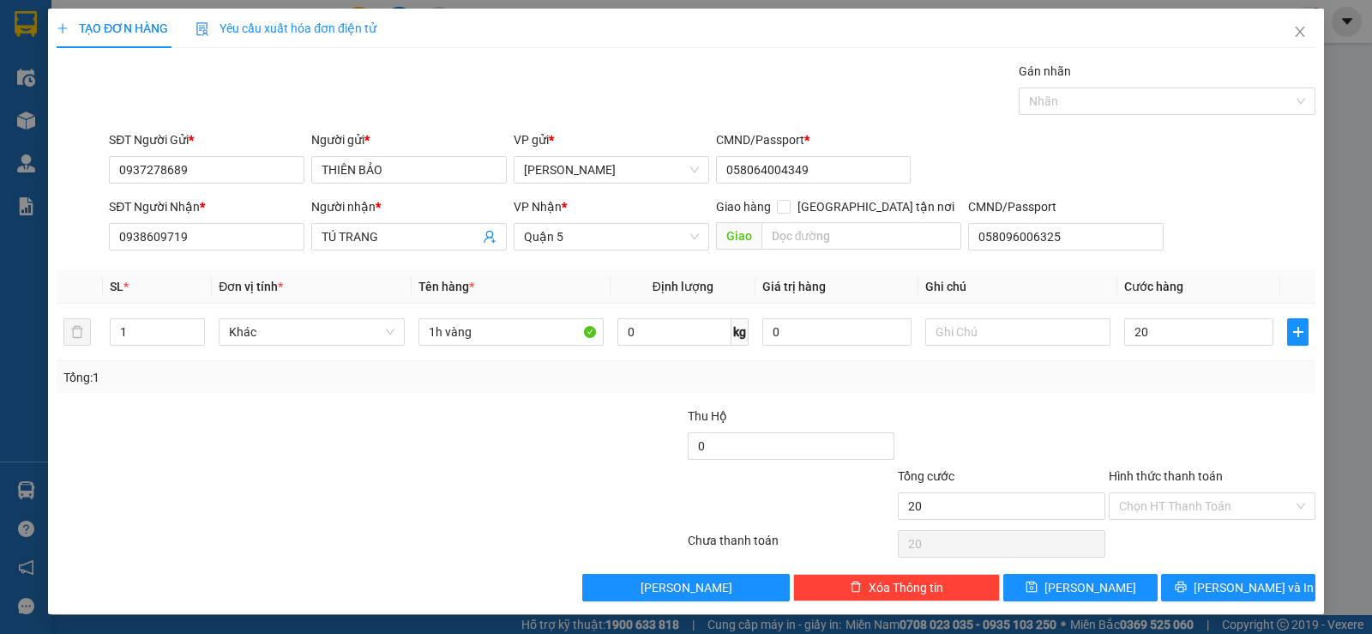
type input "20.000"
click at [1244, 427] on div at bounding box center [1212, 436] width 210 height 60
click at [1201, 505] on input "Hình thức thanh toán" at bounding box center [1206, 506] width 174 height 26
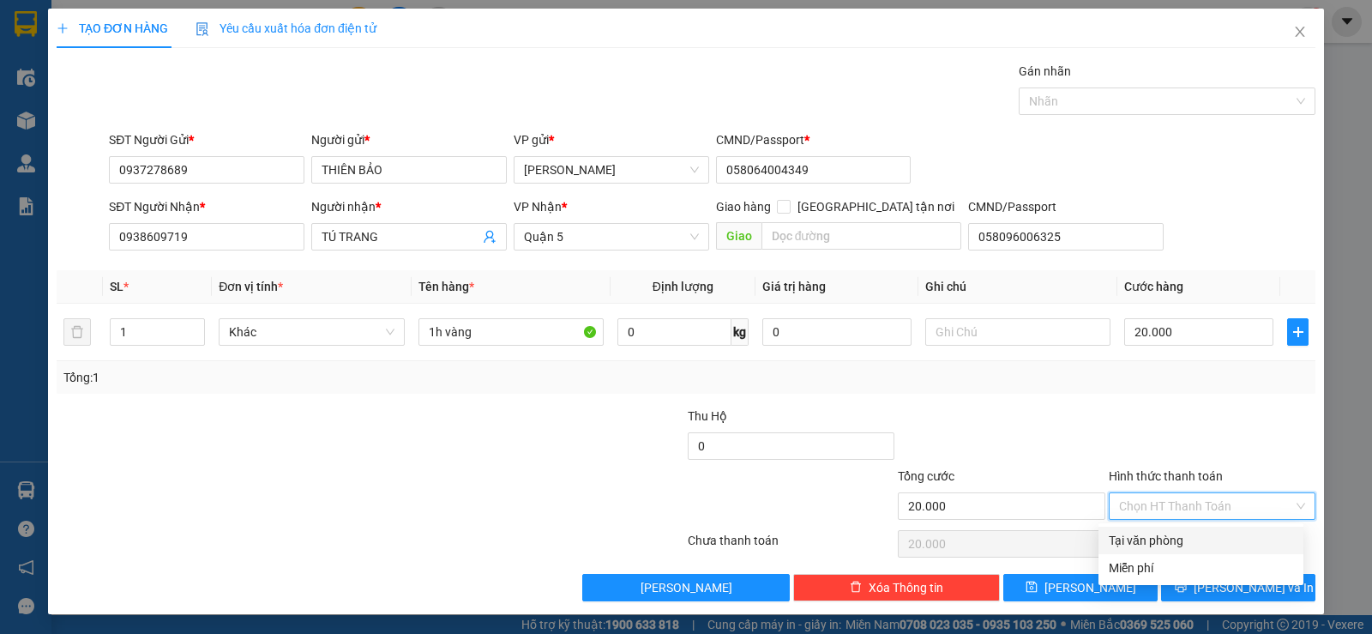
drag, startPoint x: 1147, startPoint y: 551, endPoint x: 1159, endPoint y: 553, distance: 12.1
click at [1147, 551] on div "Tại văn phòng" at bounding box center [1201, 540] width 205 height 27
type input "0"
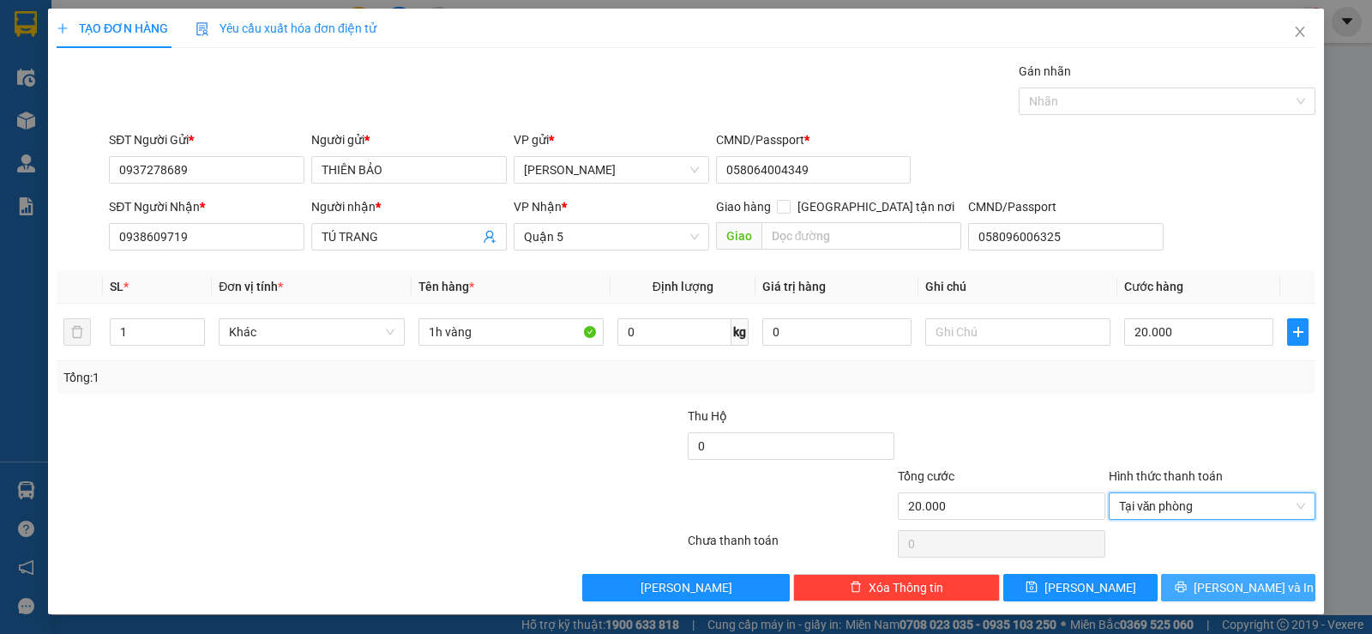
drag, startPoint x: 1218, startPoint y: 594, endPoint x: 1231, endPoint y: 599, distance: 13.6
click at [1219, 594] on span "[PERSON_NAME] và In" at bounding box center [1254, 587] width 120 height 19
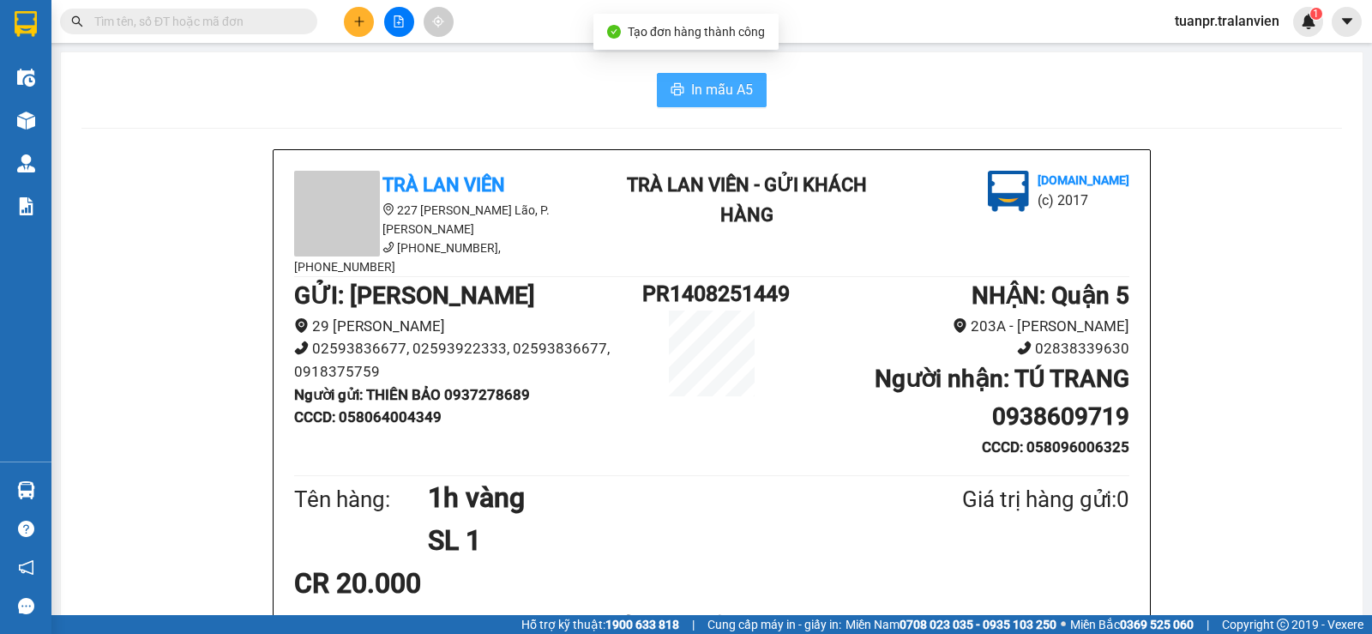
click at [725, 97] on span "In mẫu A5" at bounding box center [722, 89] width 62 height 21
